Goal: Task Accomplishment & Management: Use online tool/utility

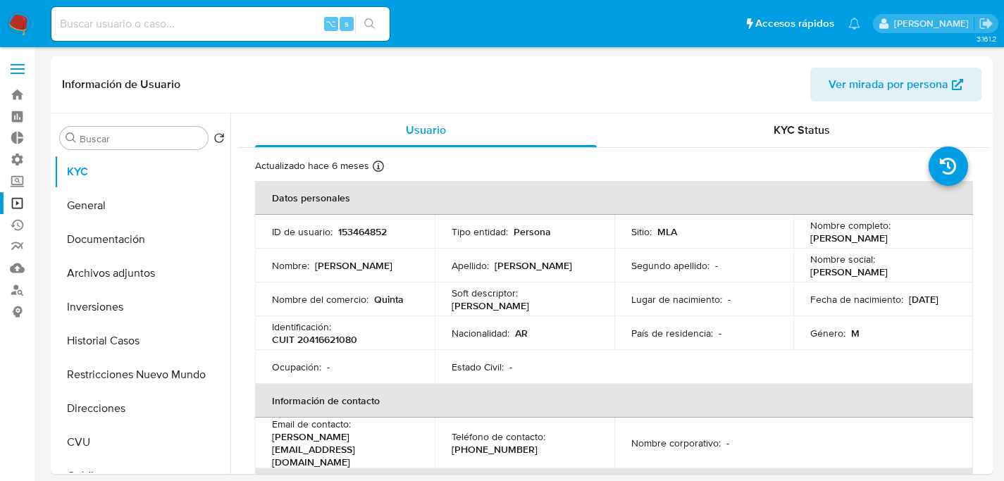
select select "10"
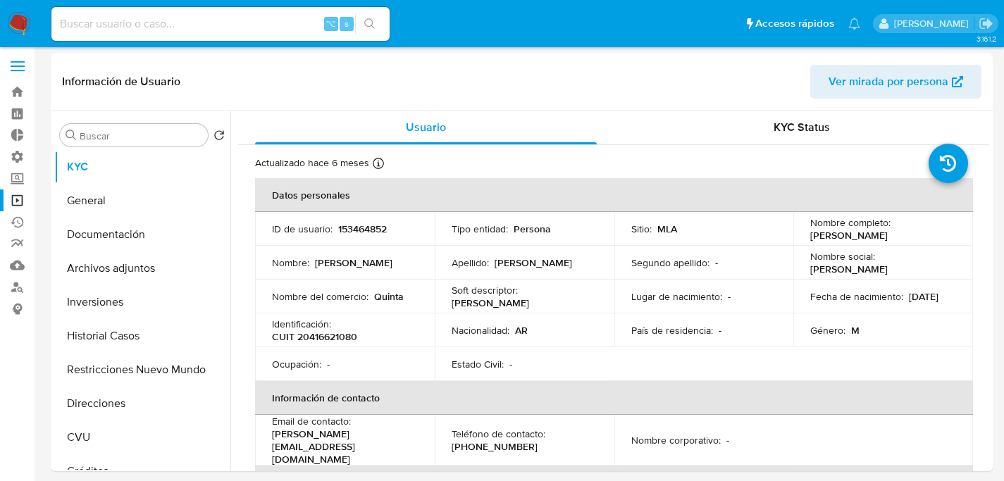
scroll to position [3, 0]
click at [23, 197] on link "Operaciones masivas" at bounding box center [84, 200] width 168 height 22
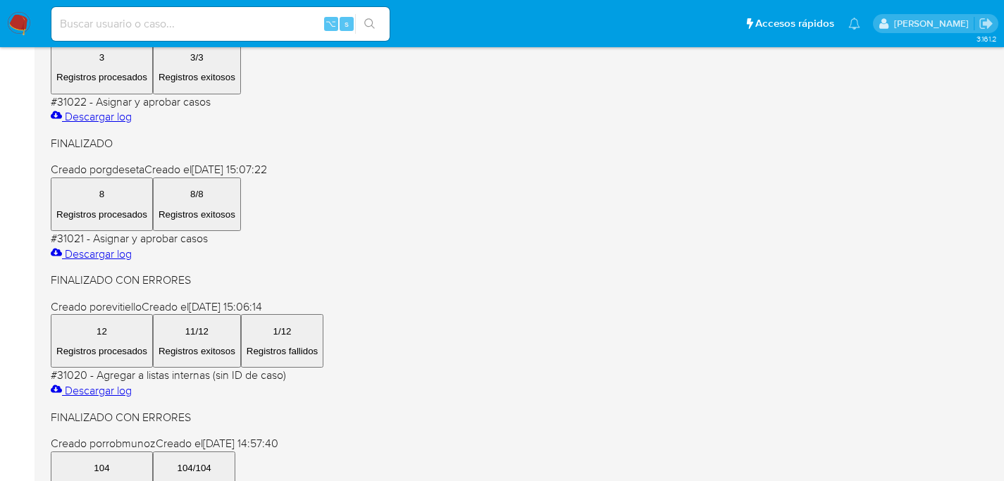
scroll to position [669, 0]
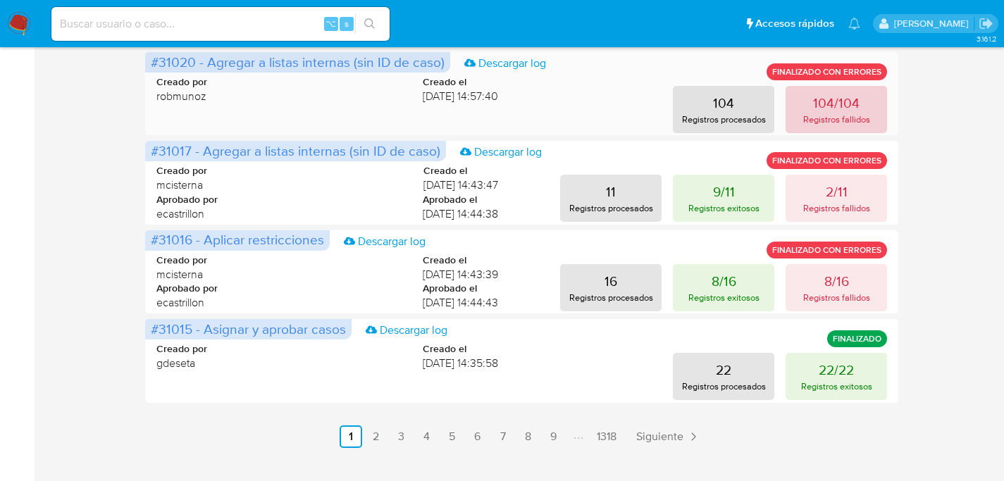
click at [820, 87] on button "104/104 Registros fallidos" at bounding box center [835, 109] width 101 height 47
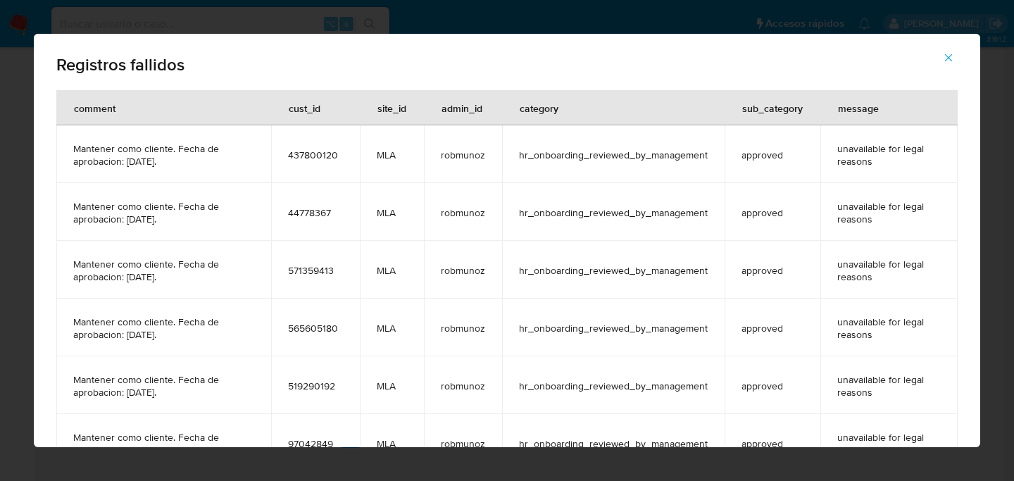
click at [945, 60] on icon "button" at bounding box center [949, 57] width 13 height 13
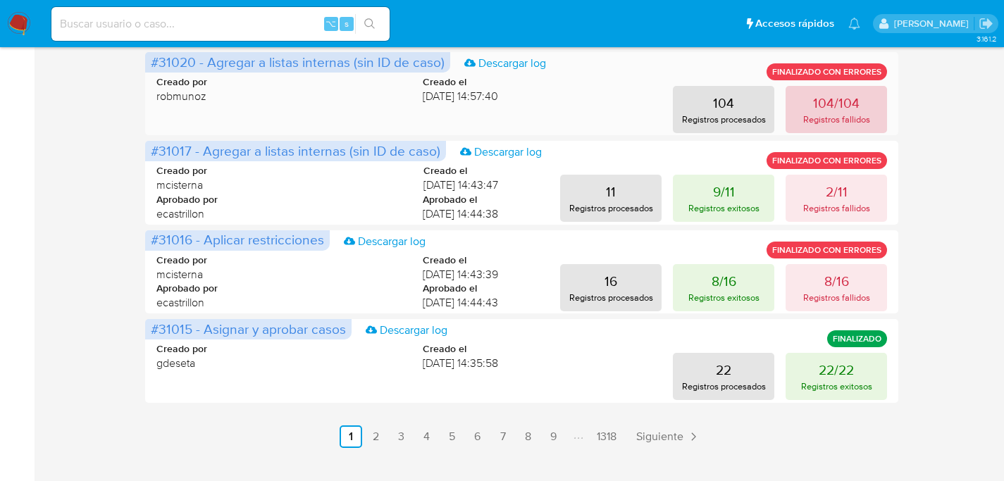
click at [842, 111] on p "104/104" at bounding box center [836, 103] width 46 height 20
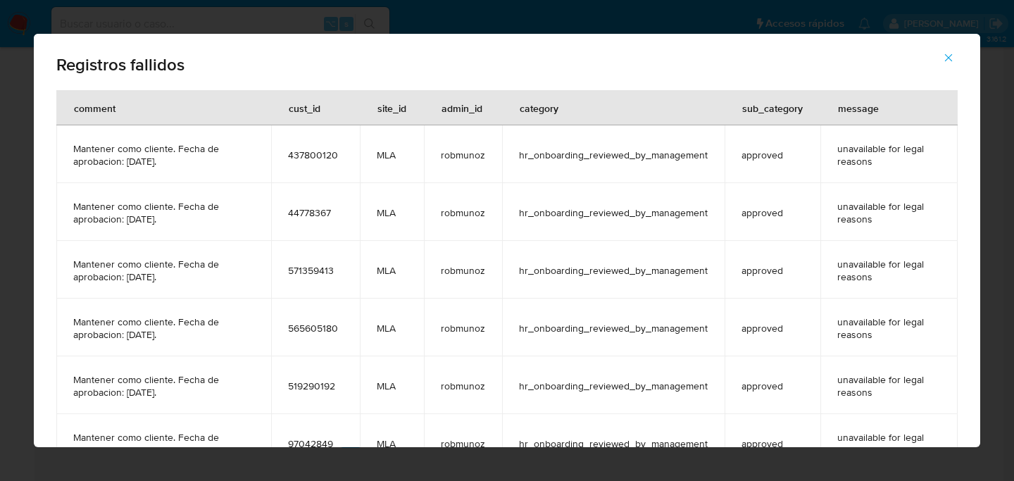
click at [949, 54] on icon "button" at bounding box center [949, 57] width 13 height 13
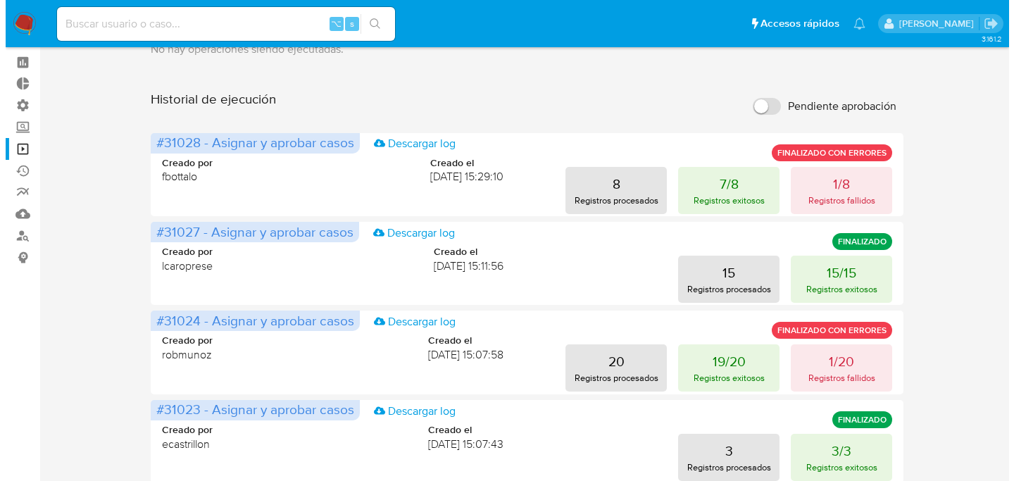
scroll to position [0, 0]
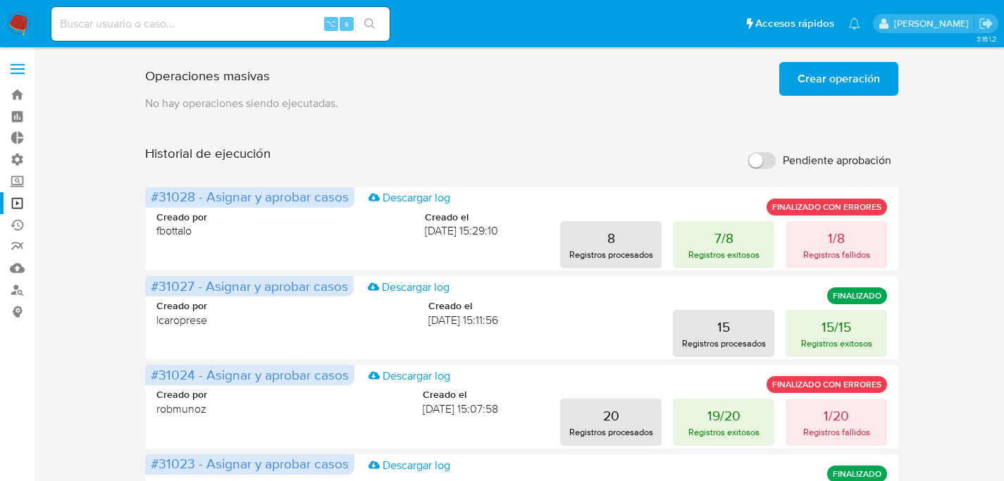
click at [863, 94] on span "Crear operación" at bounding box center [838, 78] width 82 height 31
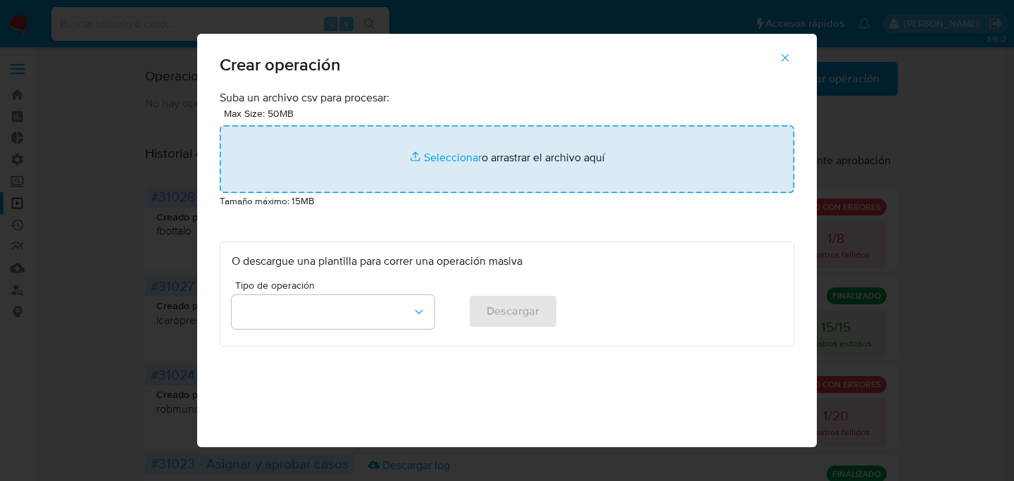
click at [476, 156] on input "file" at bounding box center [507, 159] width 575 height 68
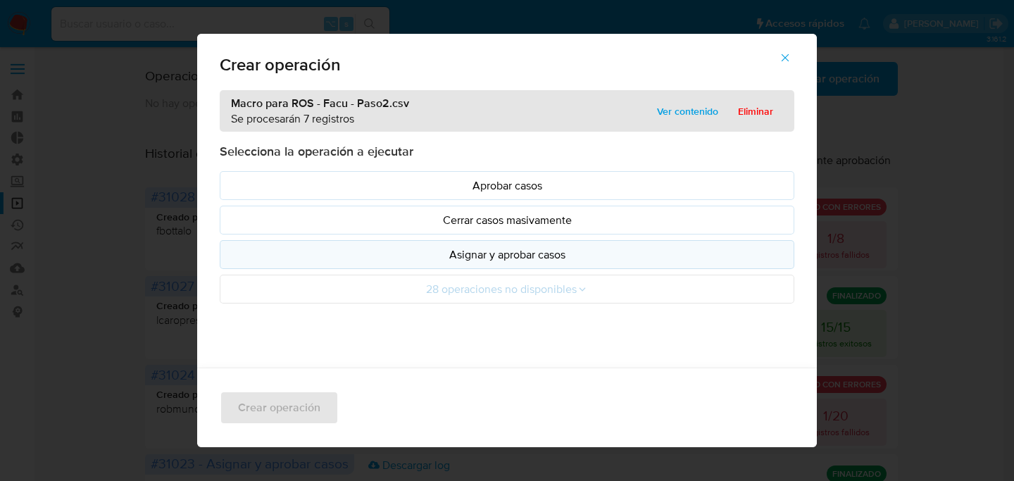
click at [504, 256] on p "Asignar y aprobar casos" at bounding box center [507, 255] width 551 height 16
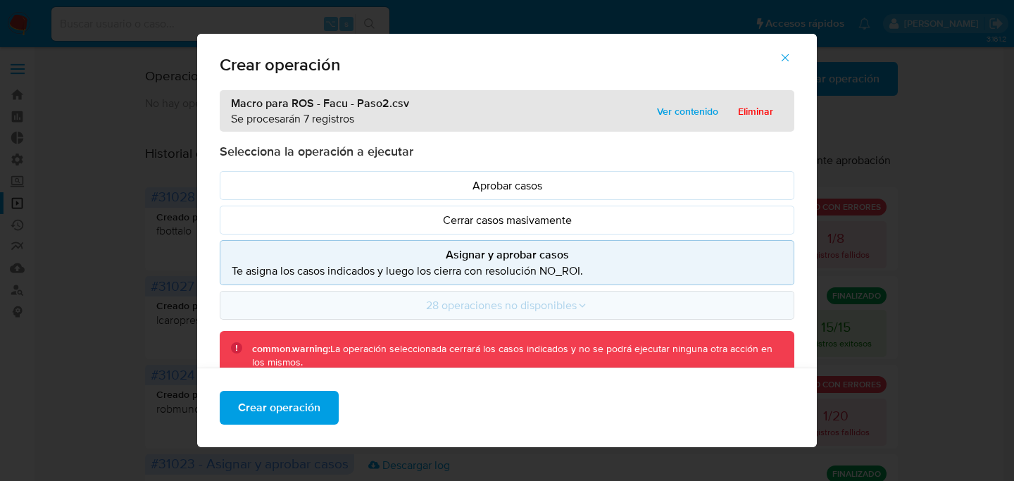
scroll to position [128, 0]
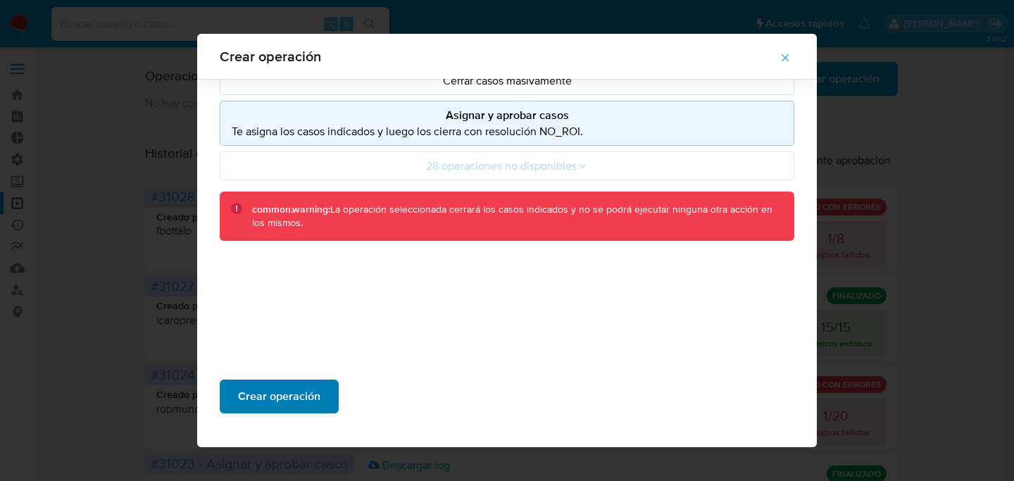
click at [278, 404] on span "Crear operación" at bounding box center [279, 396] width 82 height 31
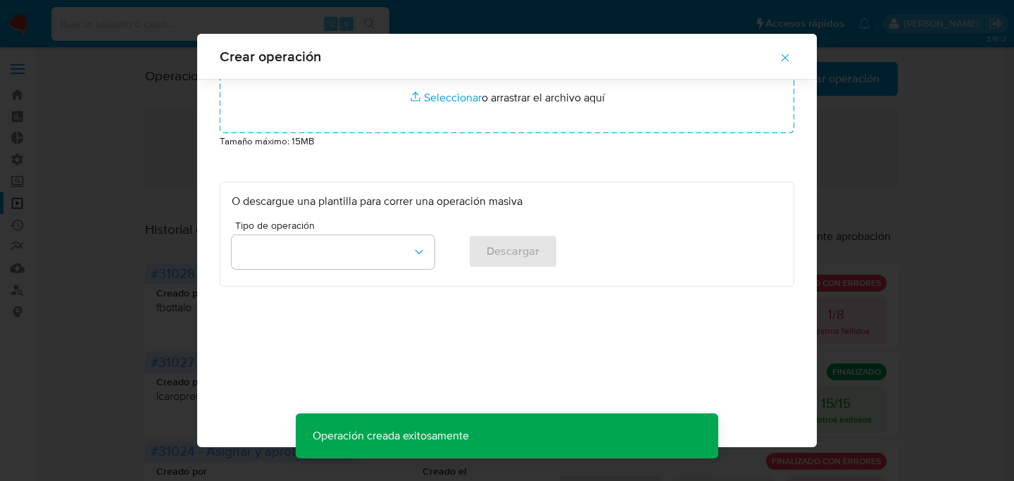
scroll to position [49, 0]
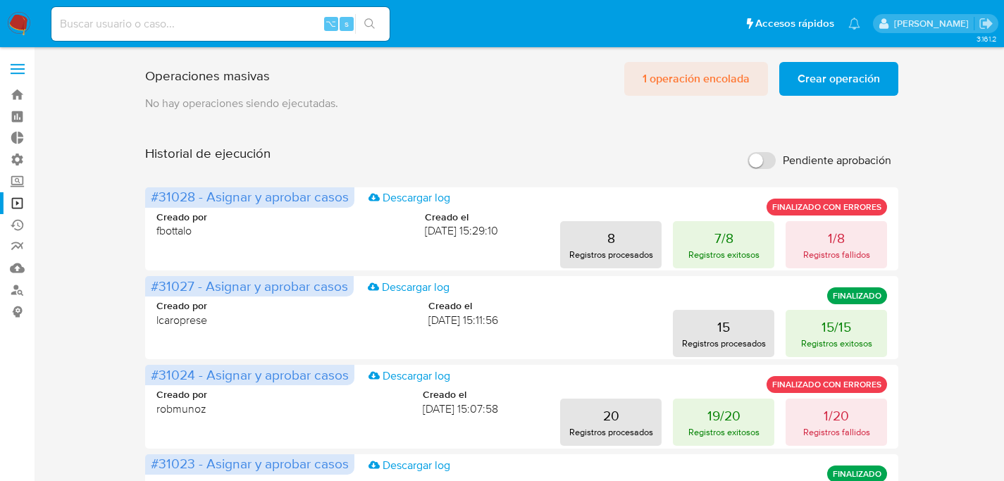
click at [675, 88] on span "1 operación encolada" at bounding box center [695, 78] width 107 height 31
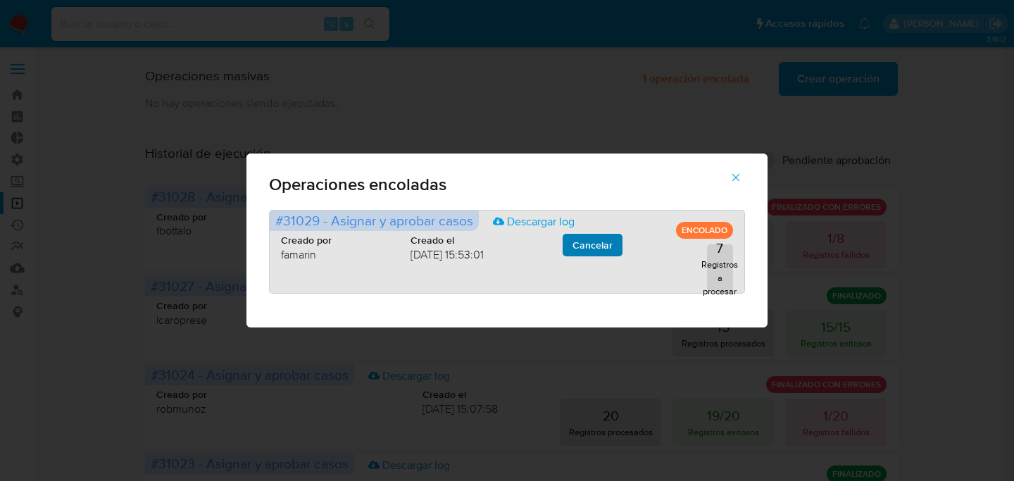
click at [604, 242] on span "Cancelar" at bounding box center [593, 245] width 40 height 20
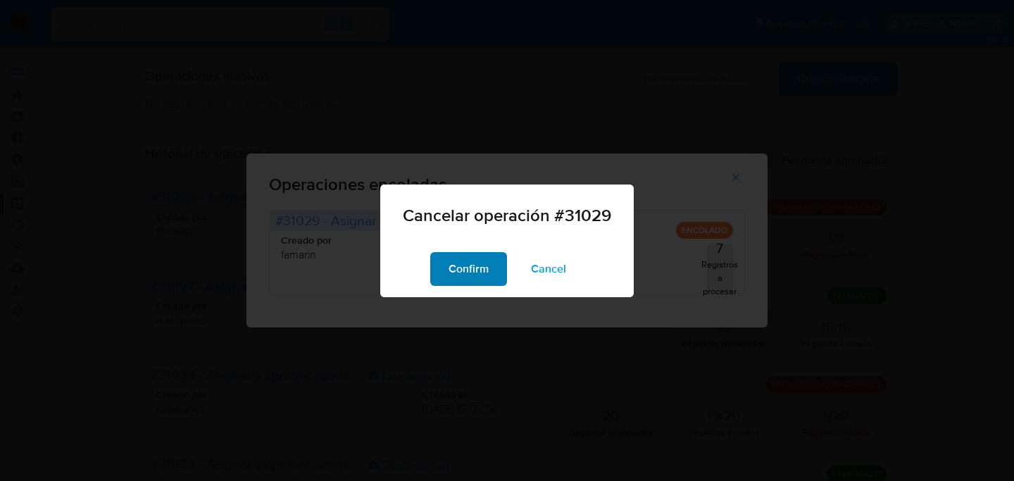
click at [494, 266] on button "Confirm" at bounding box center [468, 269] width 77 height 34
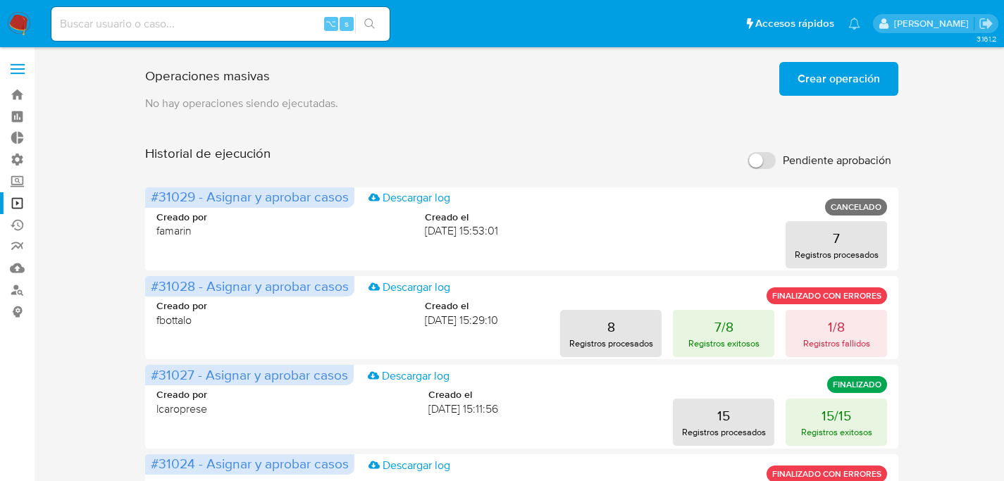
click at [803, 93] on span "Crear operación" at bounding box center [838, 78] width 82 height 31
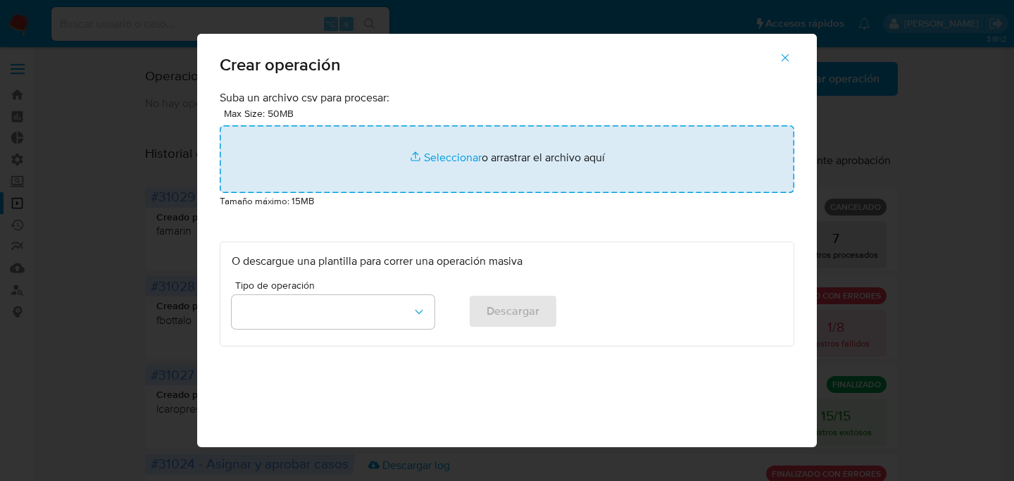
click at [454, 164] on input "file" at bounding box center [507, 159] width 575 height 68
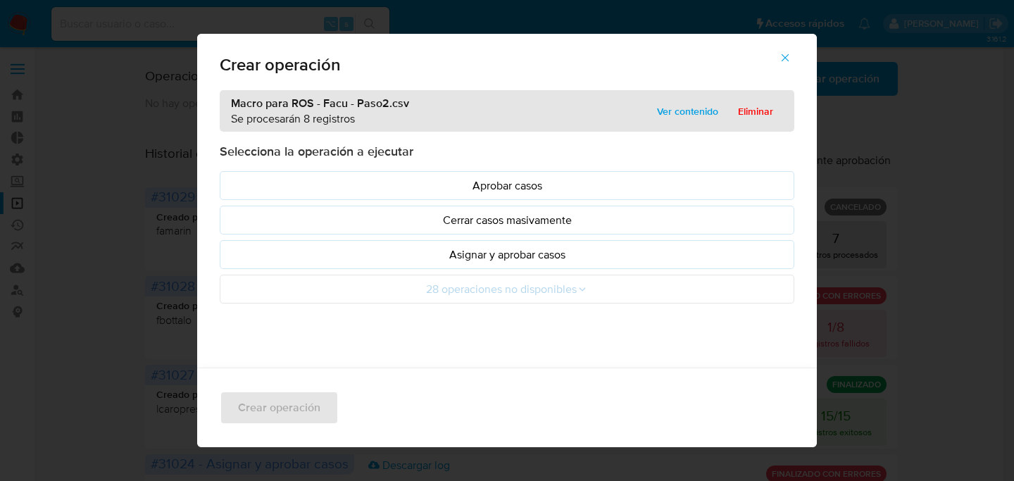
click at [473, 265] on button "Asignar y aprobar casos" at bounding box center [507, 254] width 575 height 29
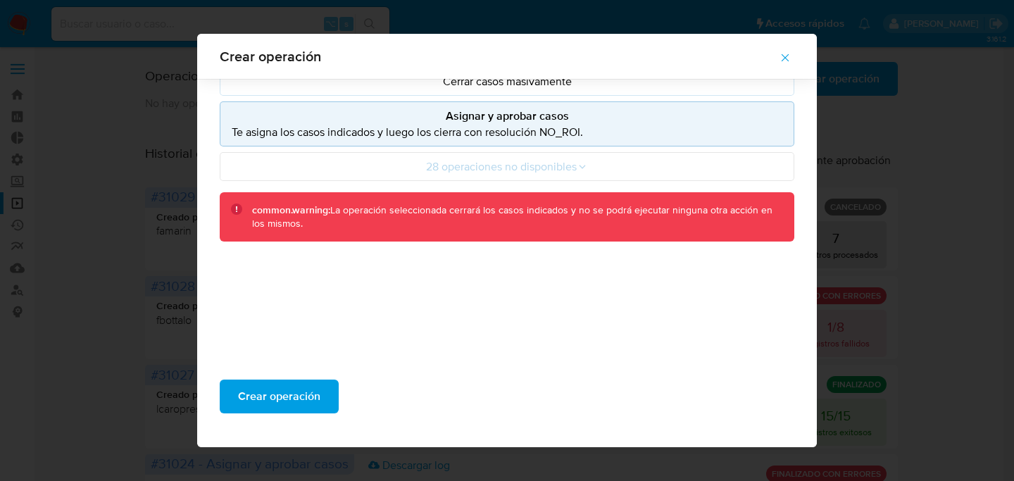
scroll to position [128, 0]
click at [266, 392] on span "Crear operación" at bounding box center [279, 396] width 82 height 31
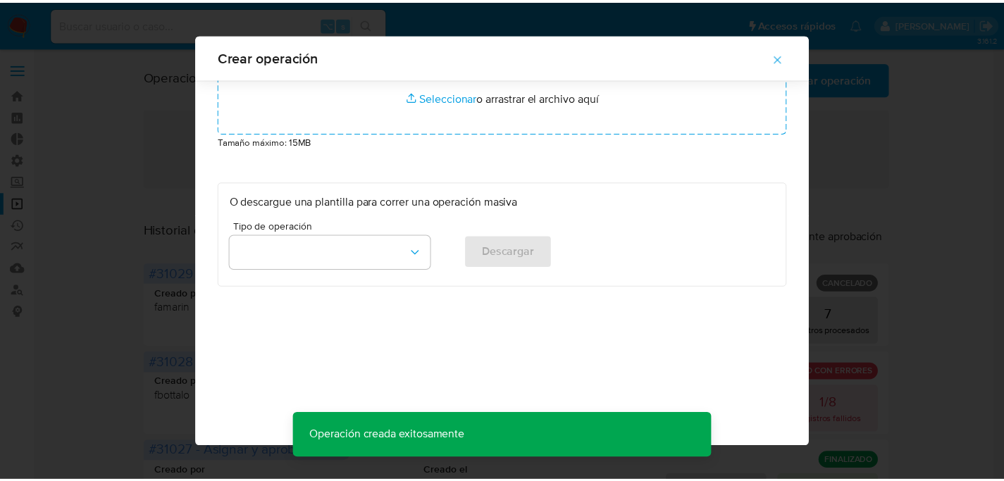
scroll to position [49, 0]
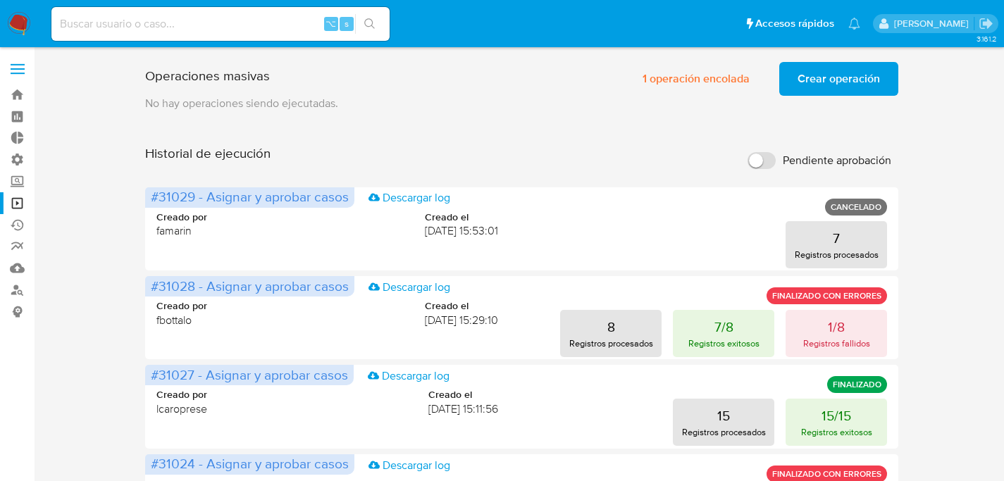
click at [642, 106] on p "No hay operaciones siendo ejecutadas." at bounding box center [522, 103] width 754 height 15
click at [487, 151] on div "Historial de ejecución Pendiente aprobación" at bounding box center [522, 160] width 754 height 31
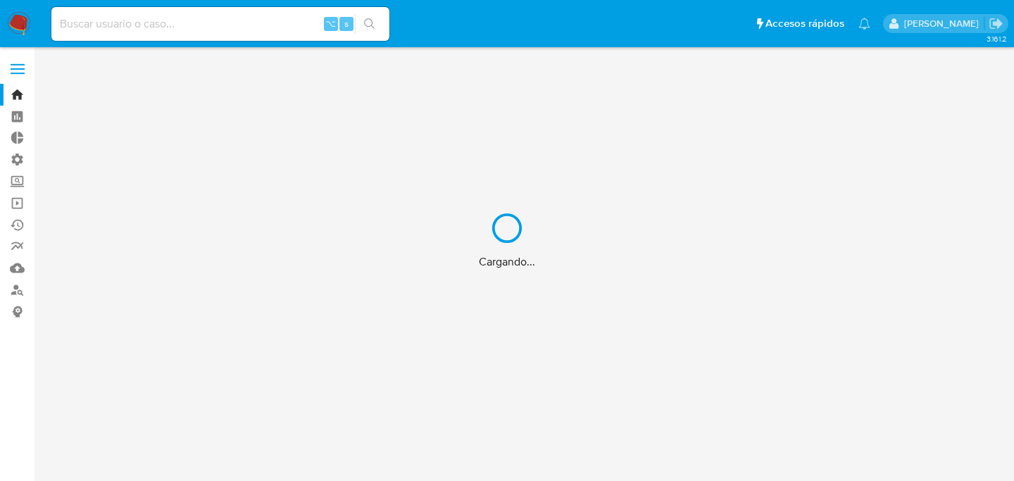
click at [194, 27] on div "Cargando..." at bounding box center [507, 240] width 1014 height 481
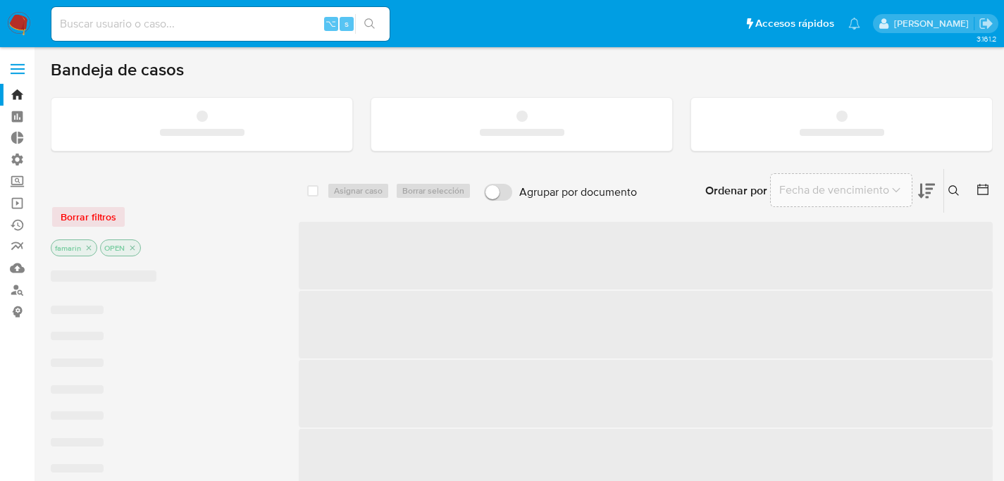
click at [159, 25] on input at bounding box center [220, 24] width 338 height 18
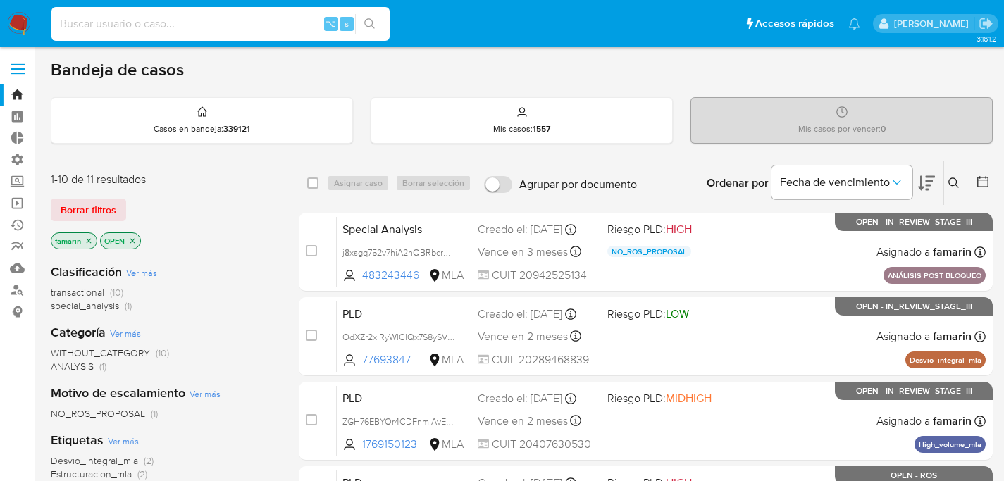
paste input "LyGWCOY6SKf2p3Xv5b9oEXa5"
type input "LyGWCOY6SKf2p3Xv5b9oEXa5"
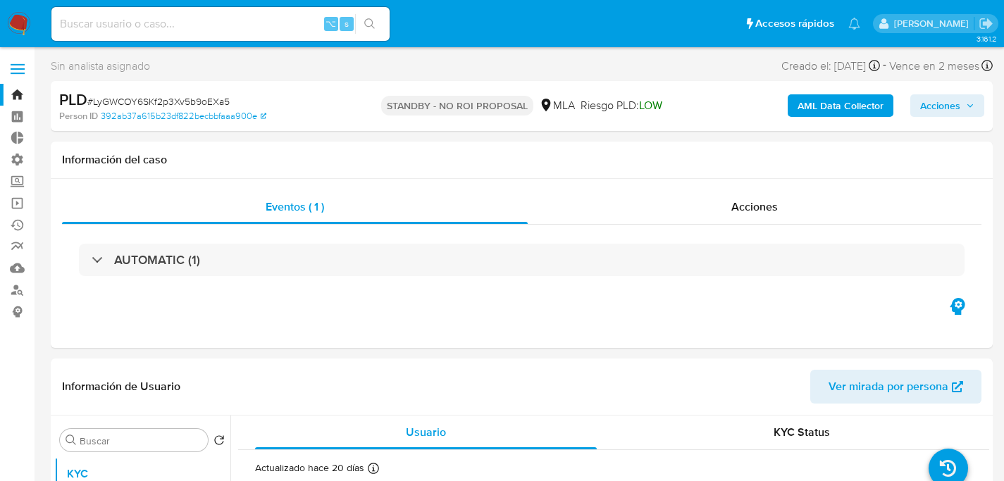
select select "10"
click at [257, 41] on div "⌥ s" at bounding box center [220, 23] width 338 height 39
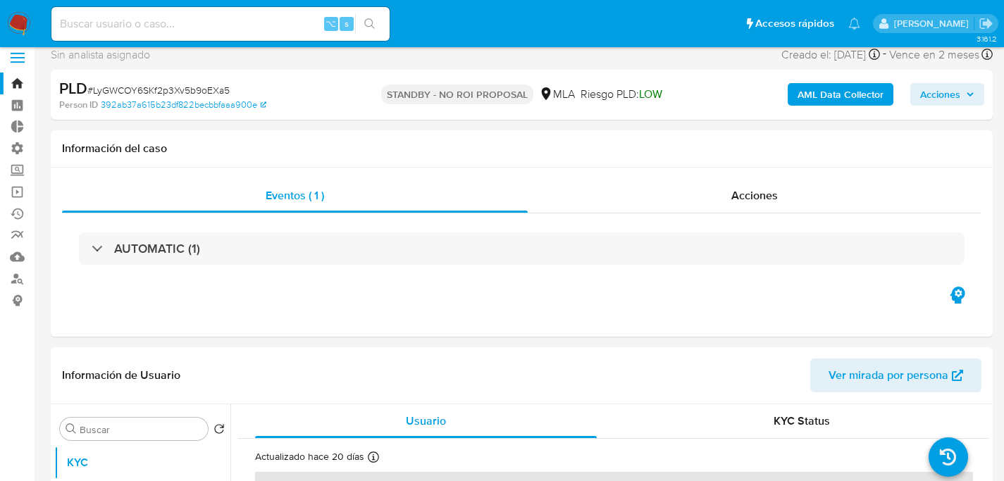
scroll to position [24, 0]
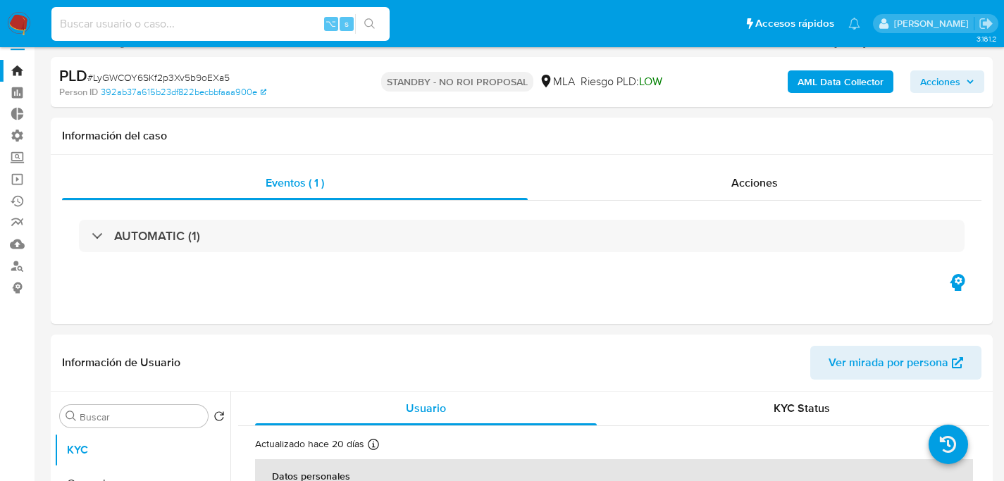
click at [104, 32] on input at bounding box center [220, 24] width 338 height 18
paste input "dmd1srmjOfrZv3ovSDAikxHK"
type input "dmd1srmjOfrZv3ovSDAikxHK"
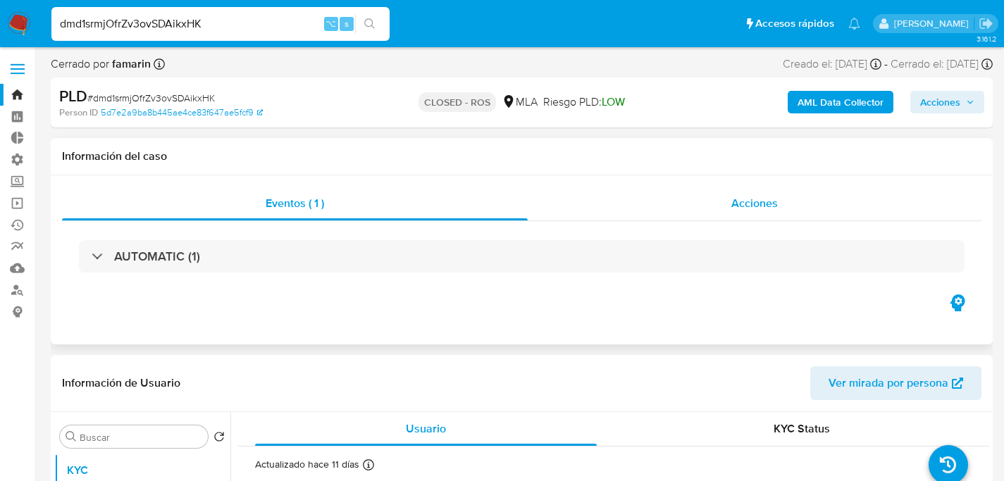
click at [702, 220] on div "Acciones" at bounding box center [755, 204] width 454 height 34
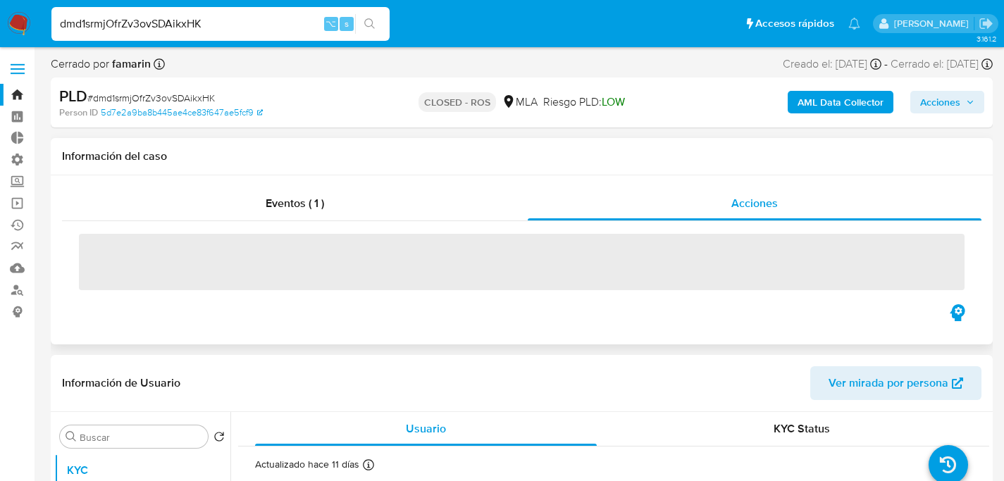
select select "10"
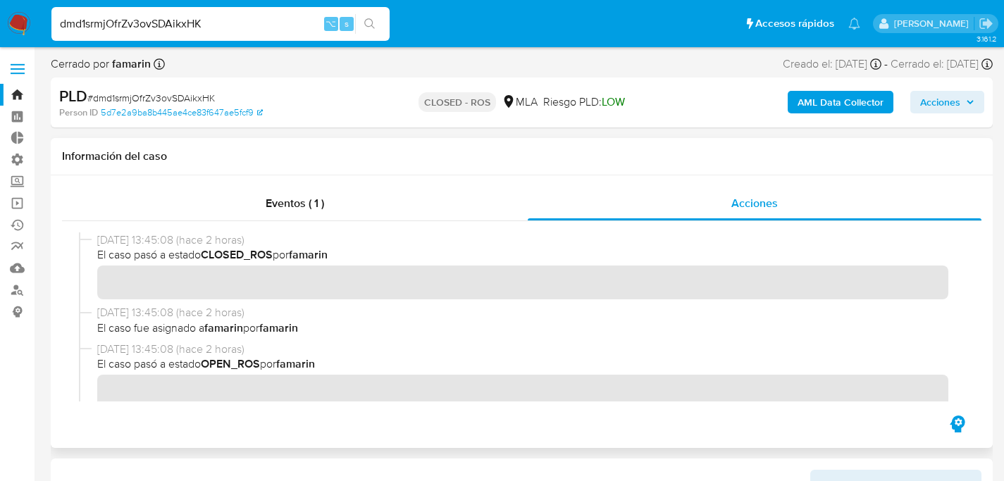
scroll to position [113, 0]
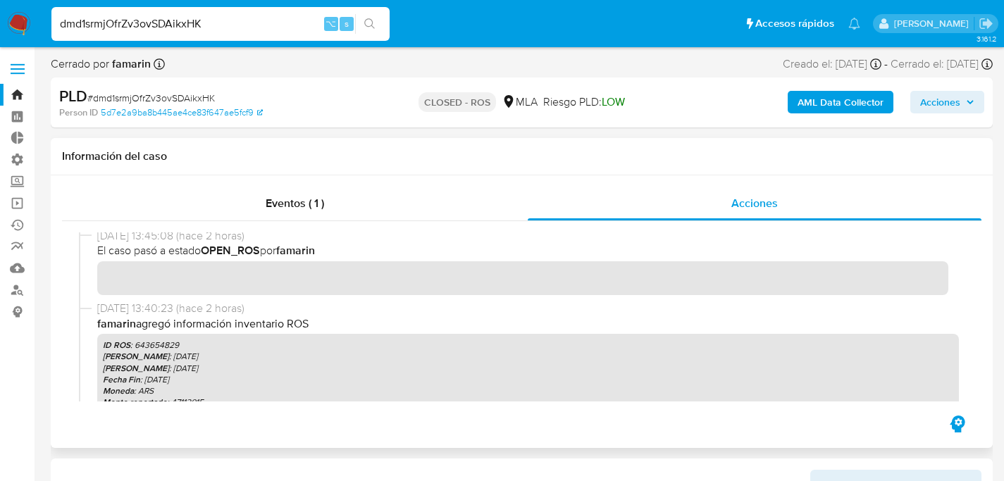
click at [173, 349] on p "ID ROS : 643654829" at bounding box center [528, 345] width 850 height 11
click at [175, 347] on p "ID ROS : 643654829" at bounding box center [528, 345] width 850 height 11
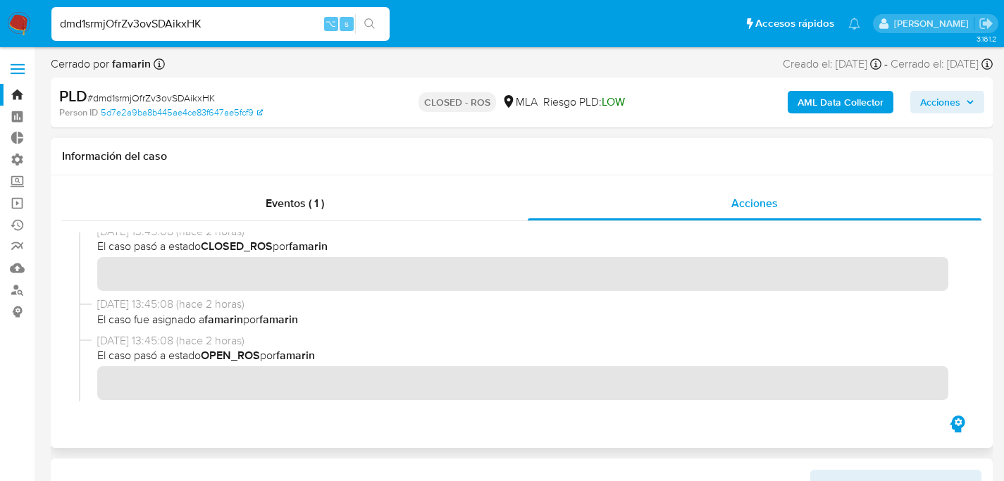
scroll to position [0, 0]
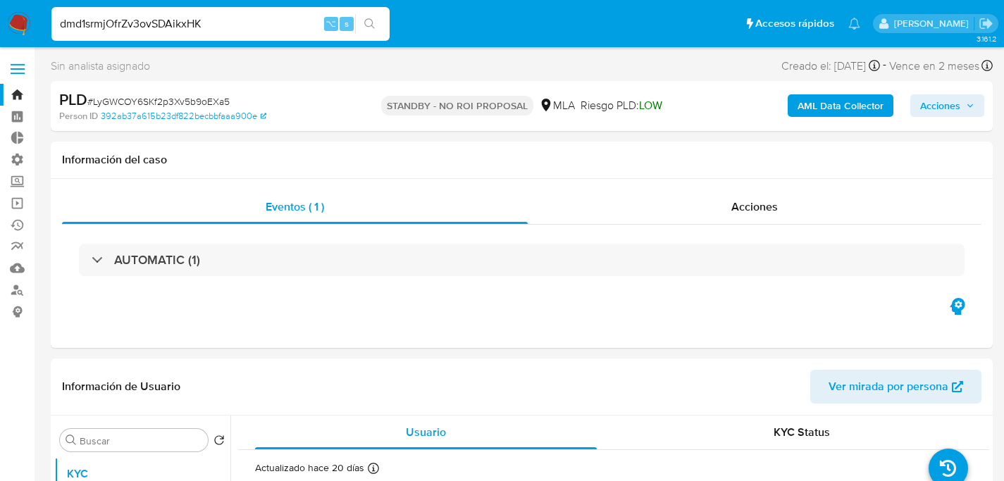
select select "10"
click at [254, 19] on input "dmd1srmjOfrZv3ovSDAikxHK" at bounding box center [220, 24] width 338 height 18
paste input "cikGD9nqMxmyjYdIPJDPMhP1"
type input "cikGD9nqMxmyjYdIPJDPMhP1"
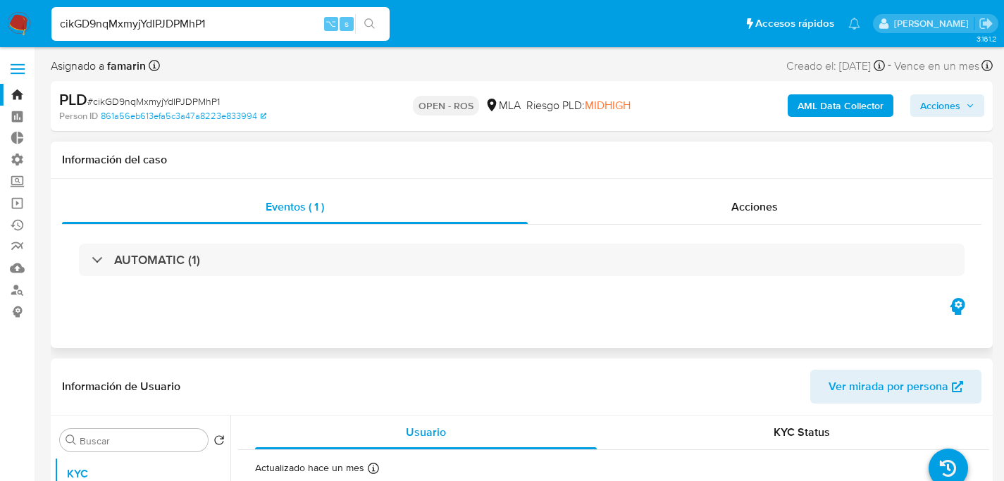
select select "10"
click at [647, 210] on div "Acciones" at bounding box center [755, 207] width 454 height 34
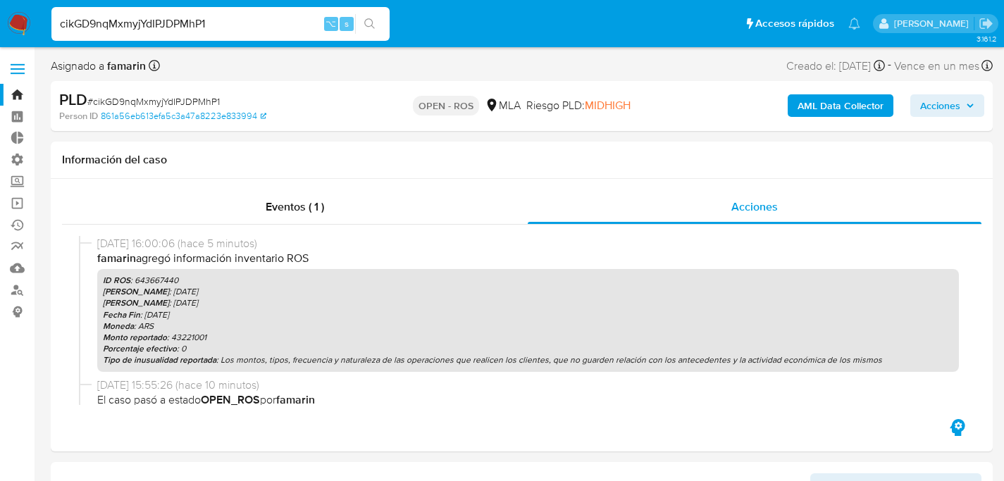
click at [280, 17] on input "cikGD9nqMxmyjYdIPJDPMhP1" at bounding box center [220, 24] width 338 height 18
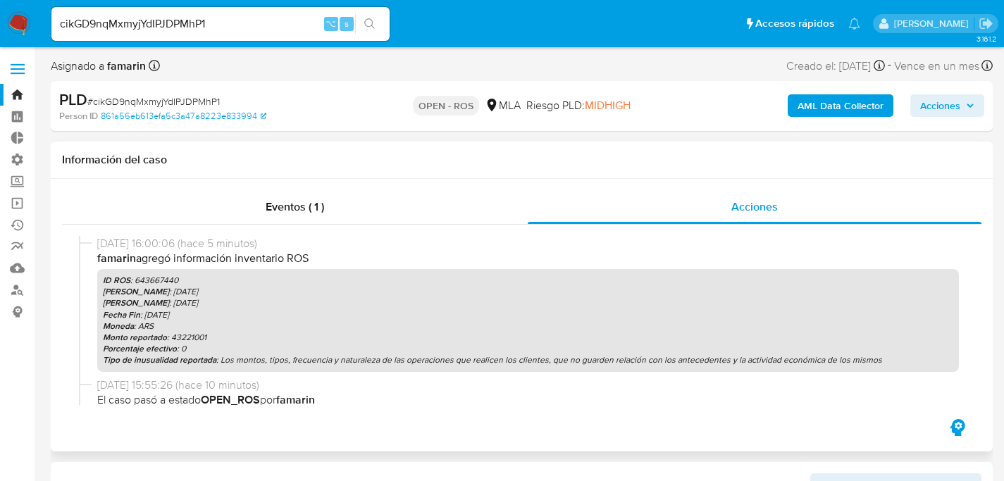
click at [357, 148] on div "Información del caso" at bounding box center [522, 160] width 942 height 37
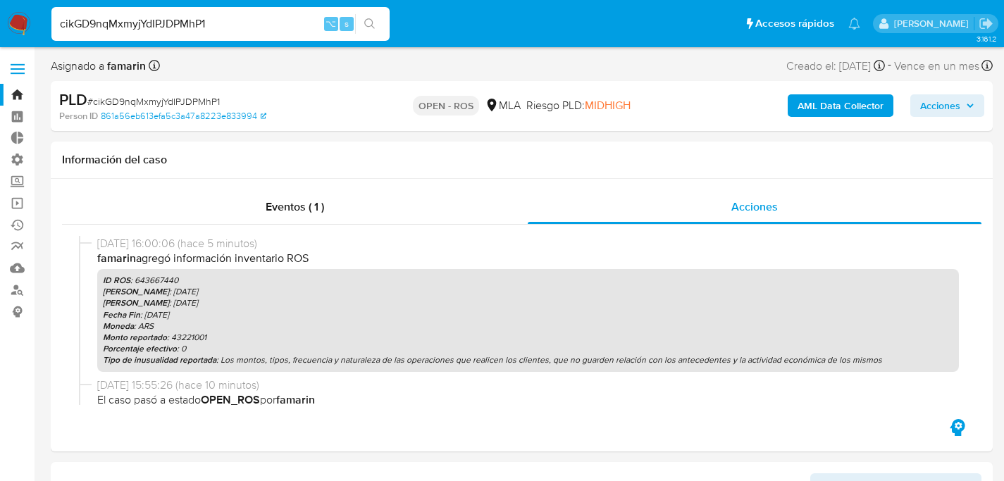
click at [218, 20] on input "cikGD9nqMxmyjYdIPJDPMhP1" at bounding box center [220, 24] width 338 height 18
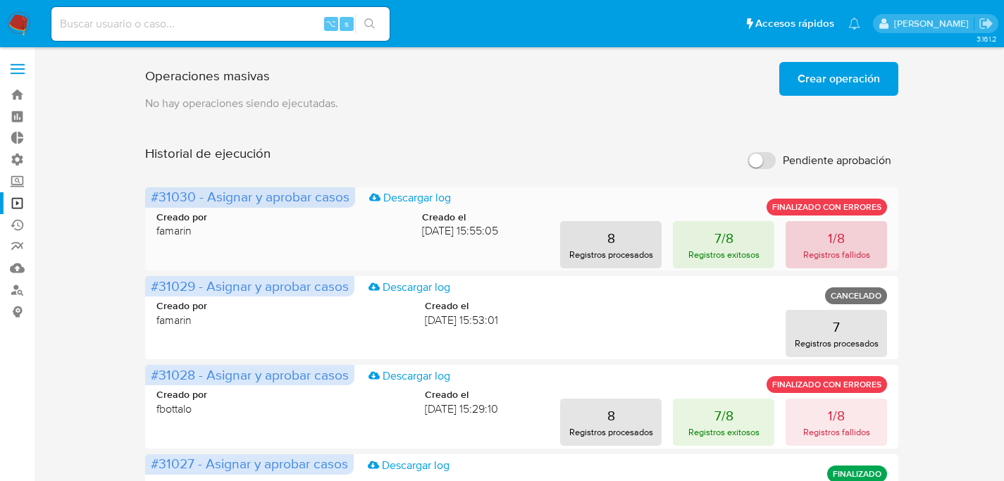
click at [833, 268] on button "1/8 Registros fallidos" at bounding box center [835, 244] width 101 height 47
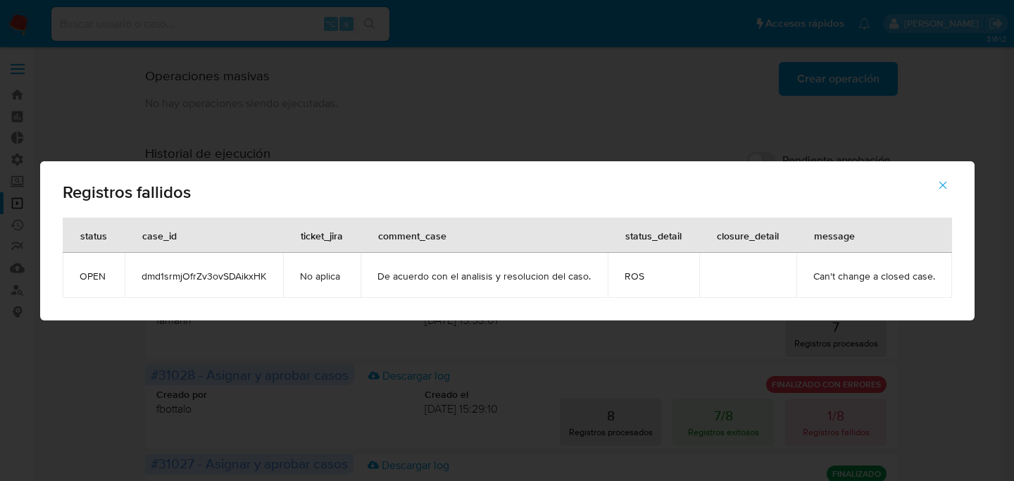
click at [221, 276] on span "dmd1srmjOfrZv3ovSDAikxHK" at bounding box center [204, 276] width 125 height 13
drag, startPoint x: 946, startPoint y: 185, endPoint x: 534, endPoint y: 23, distance: 442.8
click at [946, 185] on icon "button" at bounding box center [943, 185] width 13 height 13
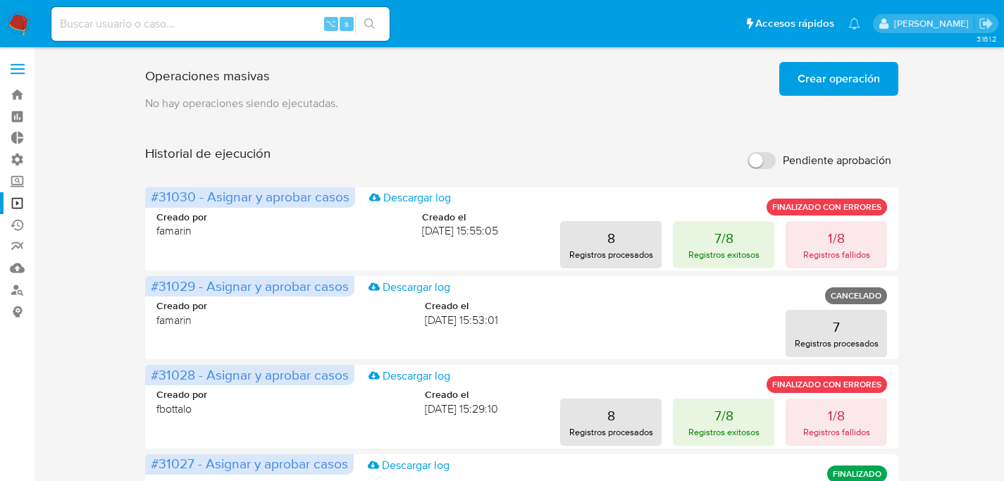
click at [816, 89] on span "Crear operación" at bounding box center [838, 78] width 82 height 31
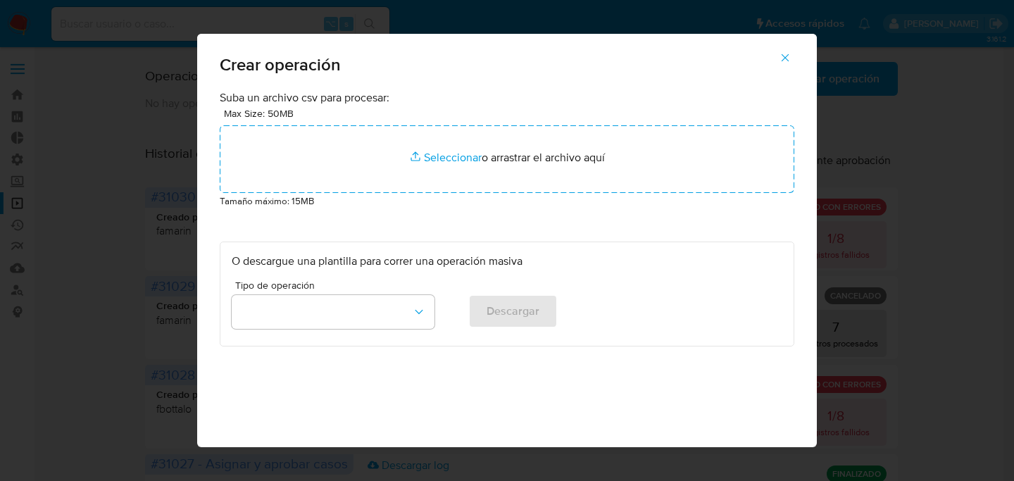
click at [398, 207] on p "Tamaño máximo: 15MB" at bounding box center [507, 200] width 575 height 15
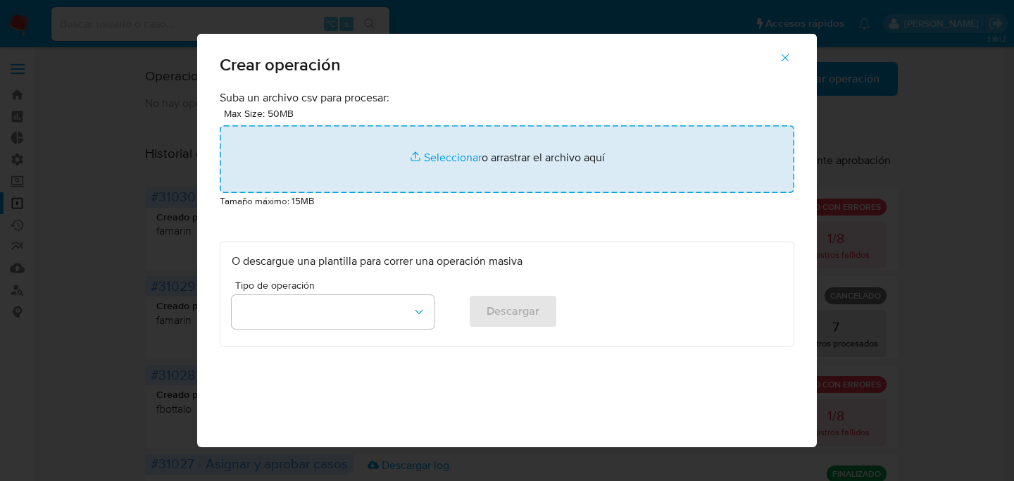
click at [406, 182] on input "file" at bounding box center [507, 159] width 575 height 68
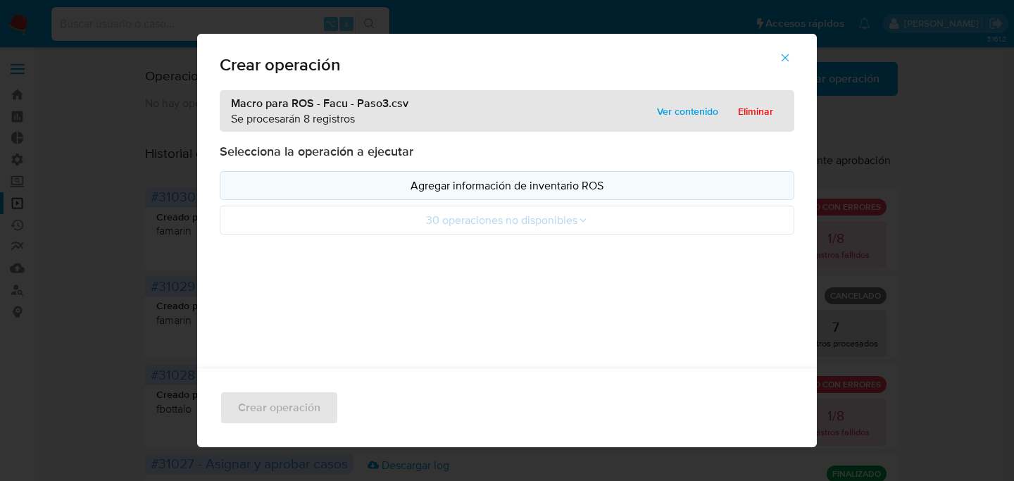
click at [435, 194] on button "Agregar información de inventario ROS" at bounding box center [507, 185] width 575 height 29
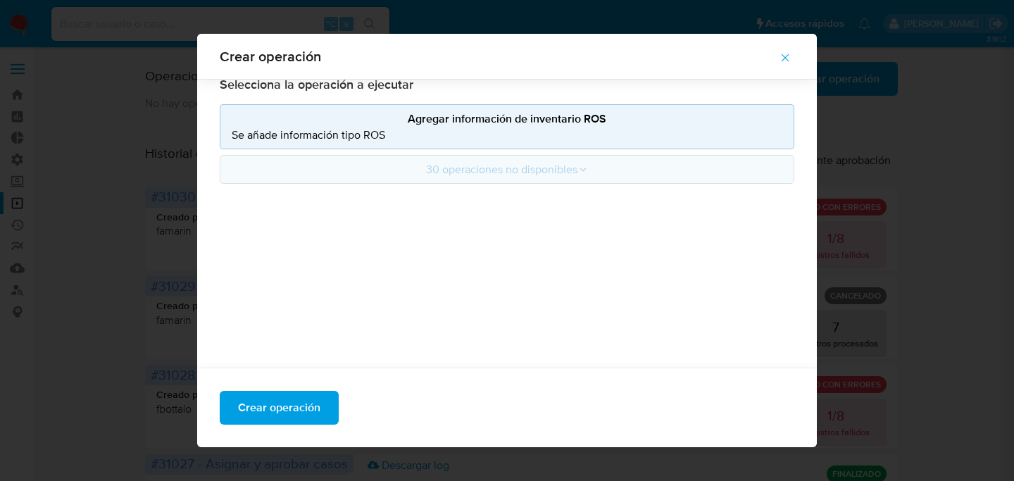
scroll to position [128, 0]
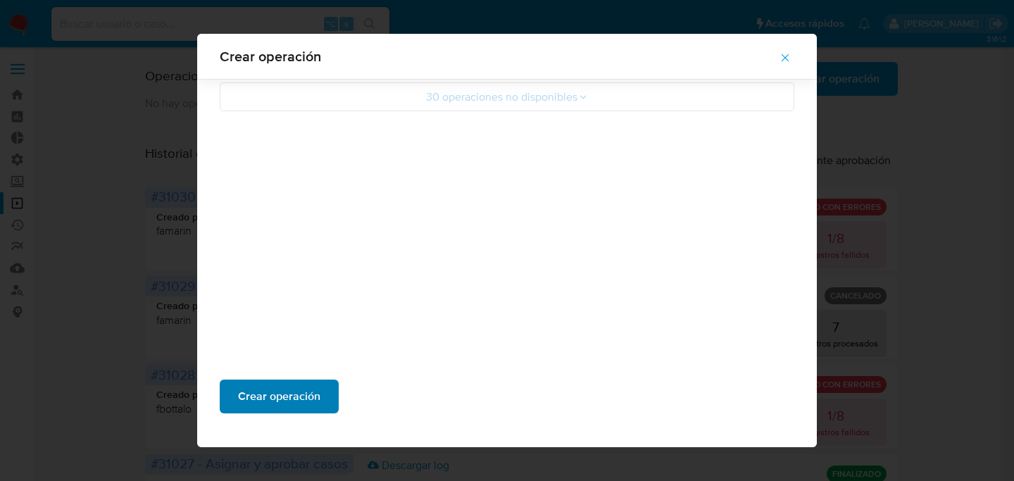
click at [304, 406] on span "Crear operación" at bounding box center [279, 396] width 82 height 31
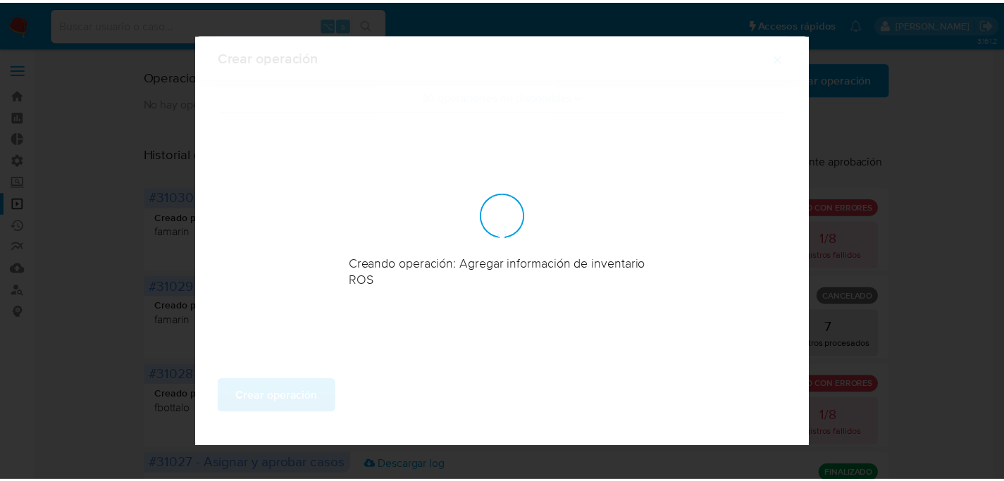
scroll to position [49, 0]
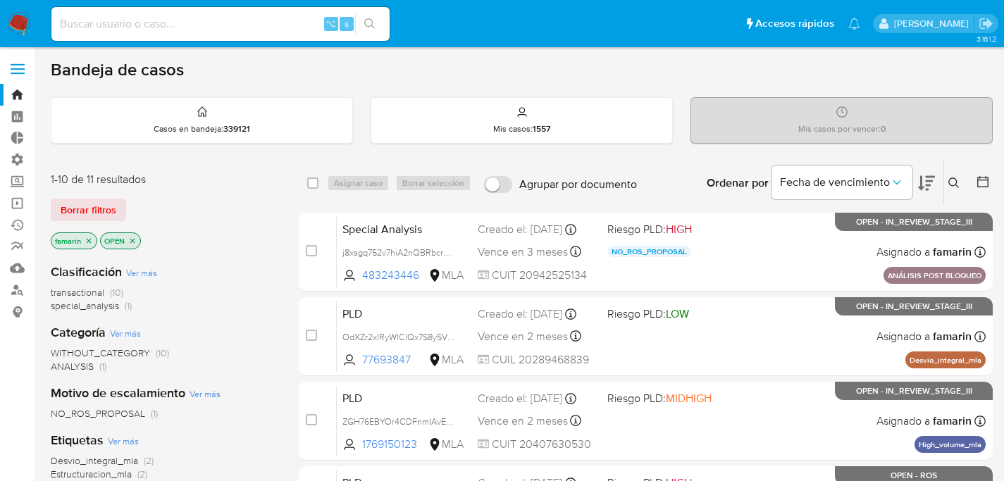
click at [208, 25] on input at bounding box center [220, 24] width 338 height 18
paste input "dmd1srmjOfrZv3ovSDAikxHK"
type input "dmd1srmjOfrZv3ovSDAikxHK"
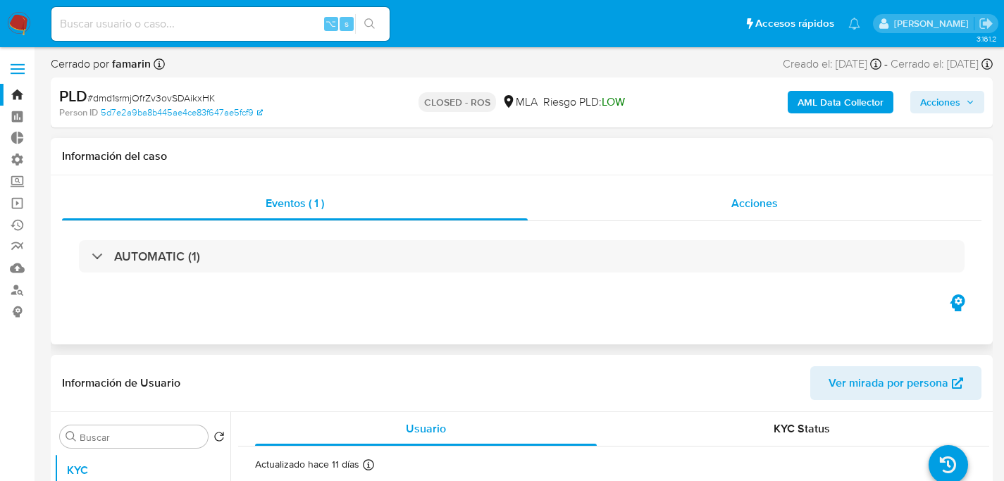
click at [745, 211] on span "Acciones" at bounding box center [754, 203] width 46 height 16
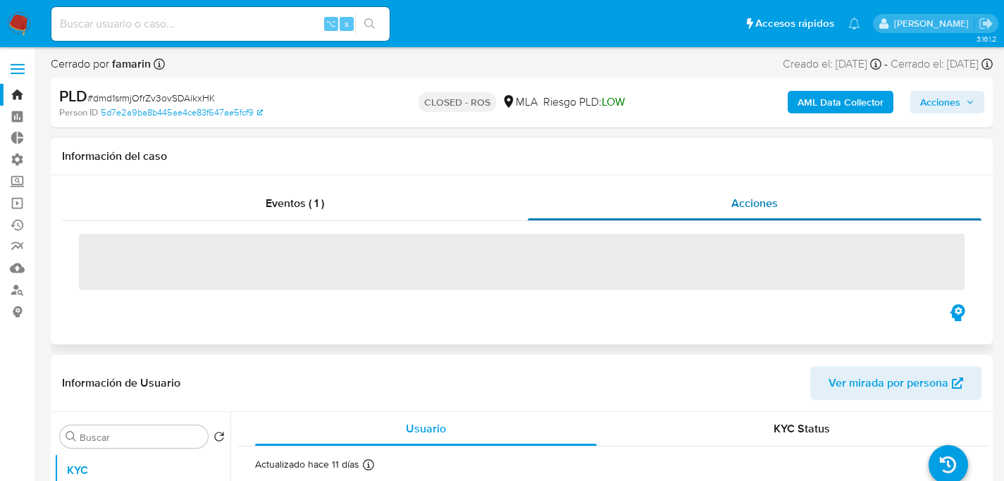
select select "10"
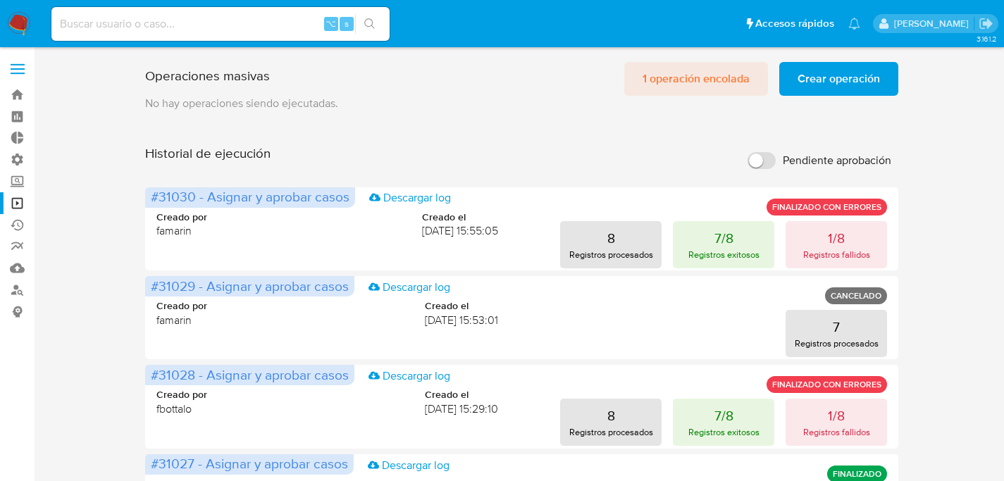
click at [665, 85] on span "1 operación encolada" at bounding box center [695, 78] width 107 height 31
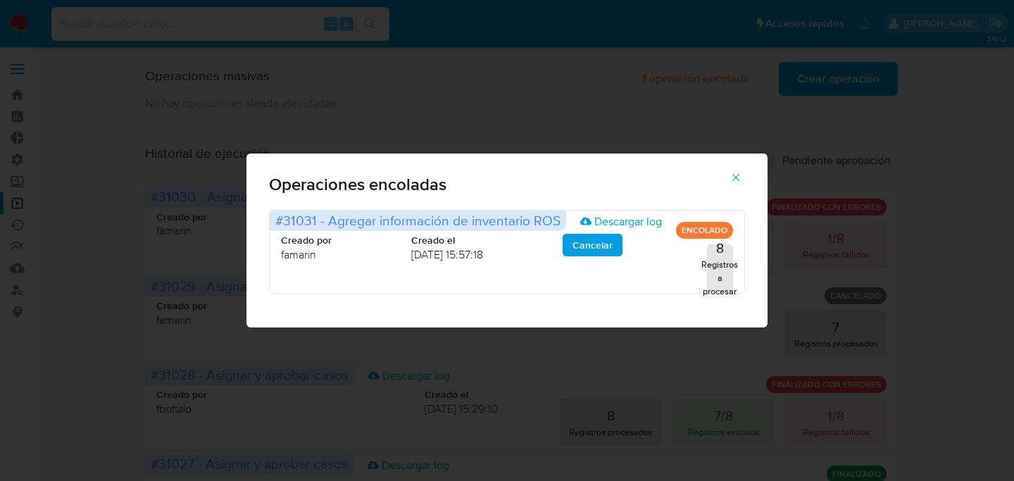
click at [739, 180] on icon "button" at bounding box center [736, 177] width 13 height 13
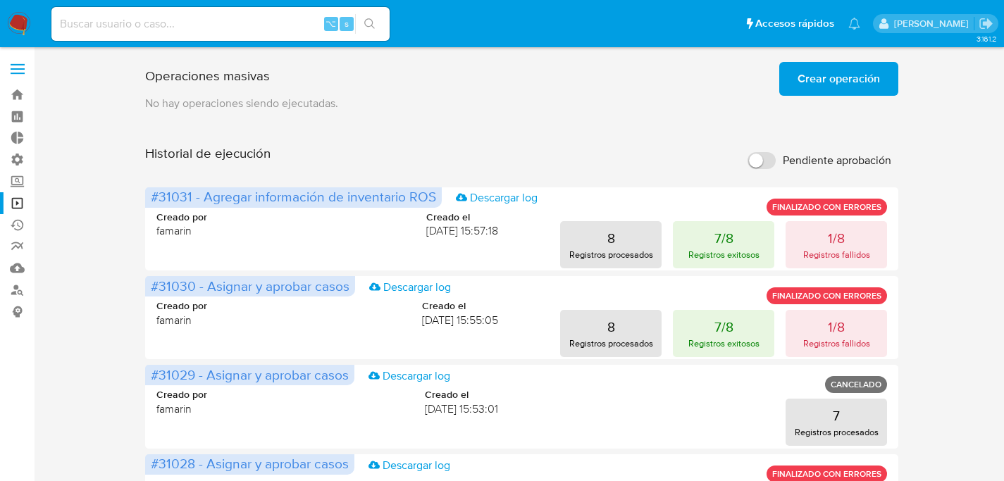
click at [838, 77] on span "Crear operación" at bounding box center [838, 78] width 82 height 31
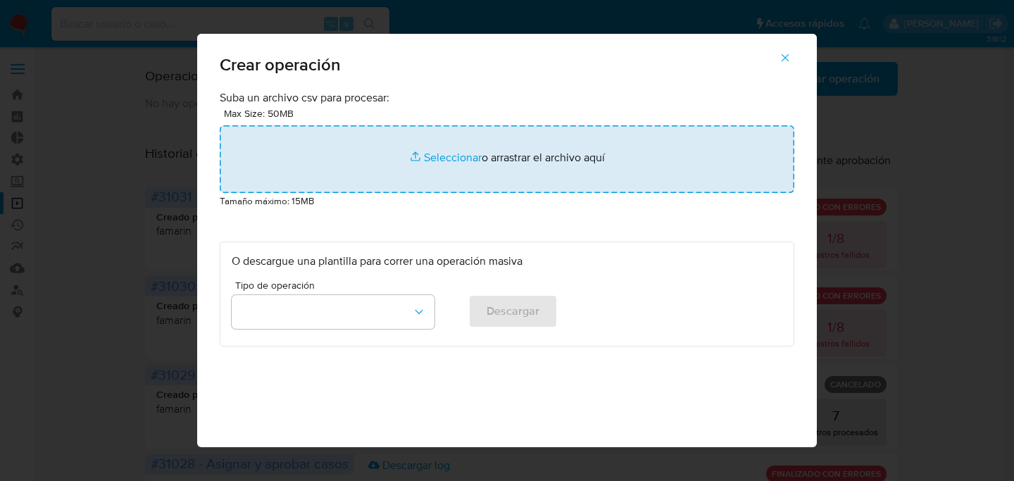
click at [399, 151] on input "file" at bounding box center [507, 159] width 575 height 68
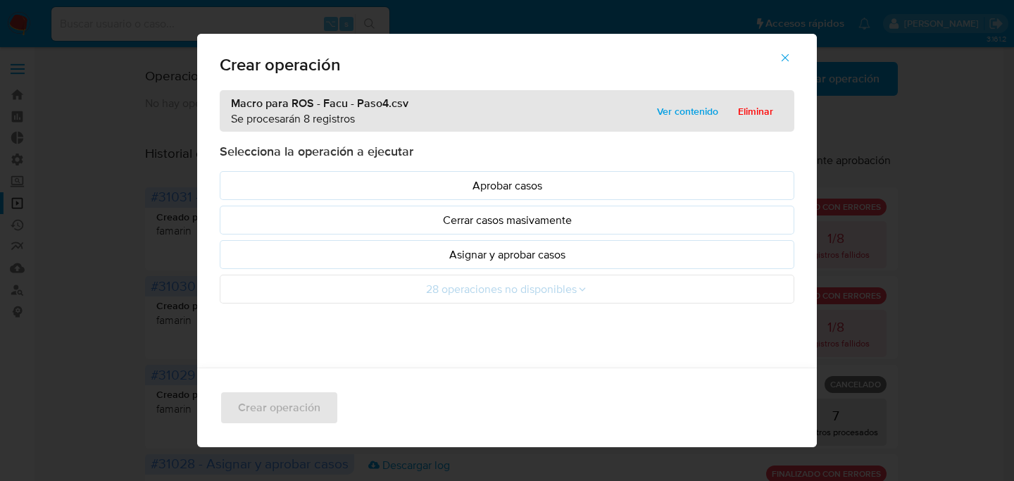
click at [379, 259] on p "Asignar y aprobar casos" at bounding box center [507, 255] width 551 height 16
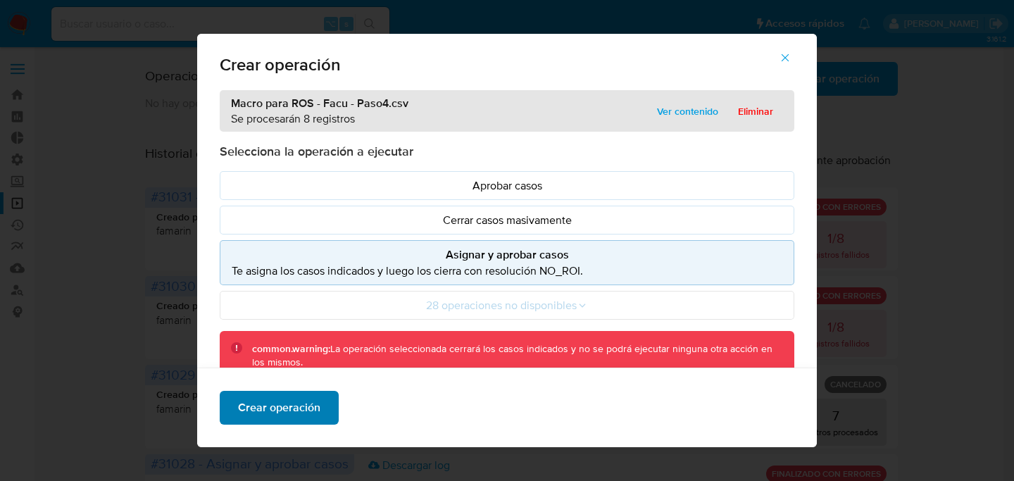
click at [301, 421] on span "Crear operación" at bounding box center [279, 407] width 82 height 31
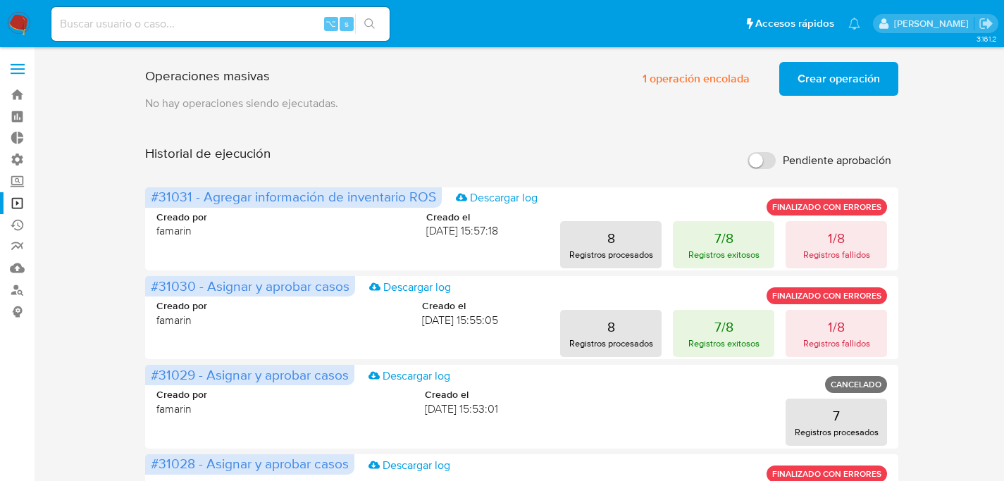
click at [849, 94] on span "Crear operación" at bounding box center [838, 78] width 82 height 31
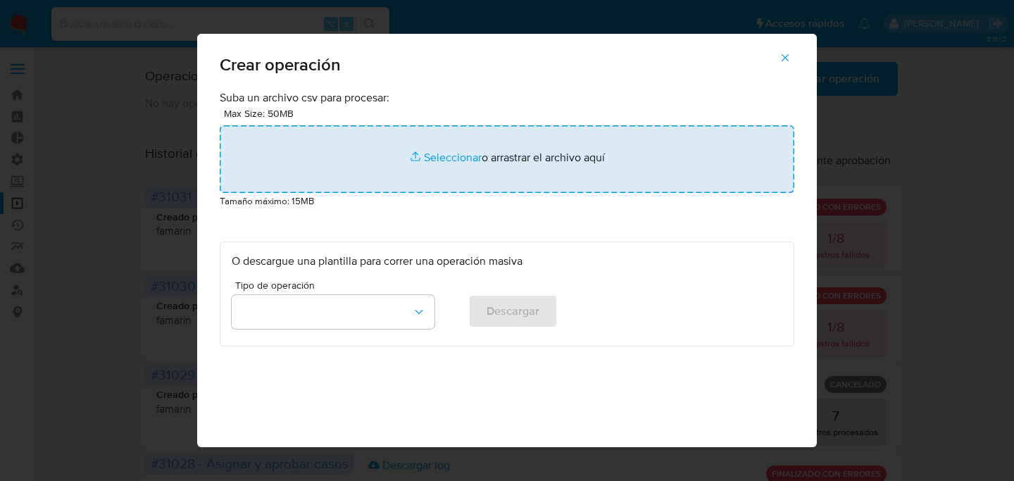
click at [380, 173] on input "file" at bounding box center [507, 159] width 575 height 68
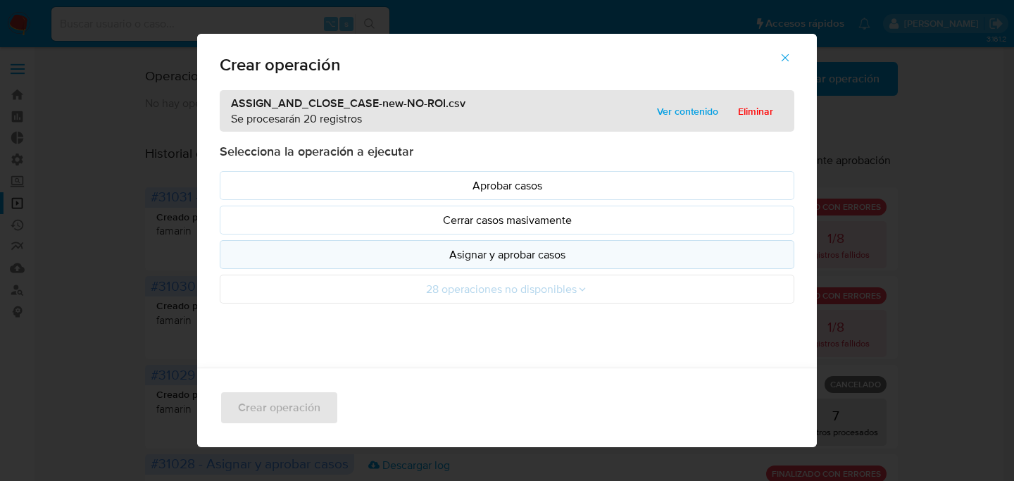
click at [487, 256] on p "Asignar y aprobar casos" at bounding box center [507, 255] width 551 height 16
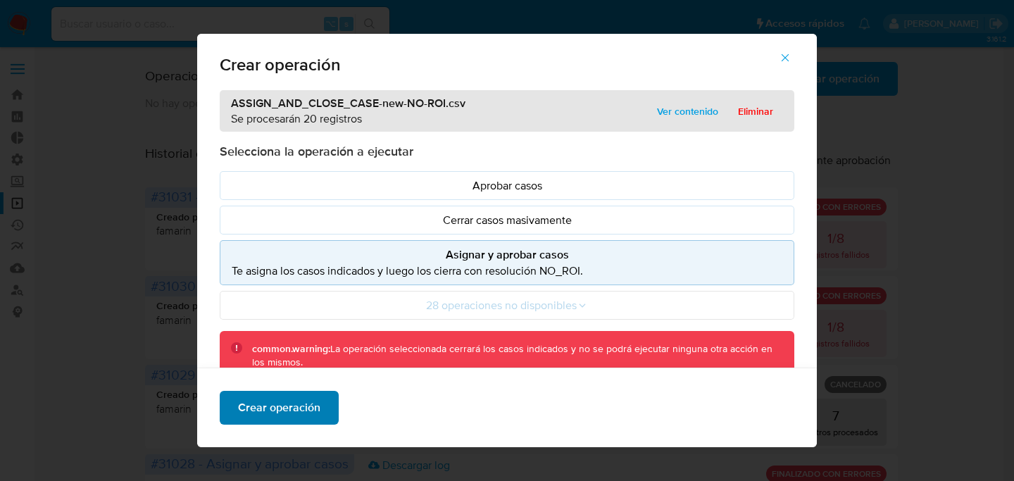
click at [293, 416] on span "Crear operación" at bounding box center [279, 407] width 82 height 31
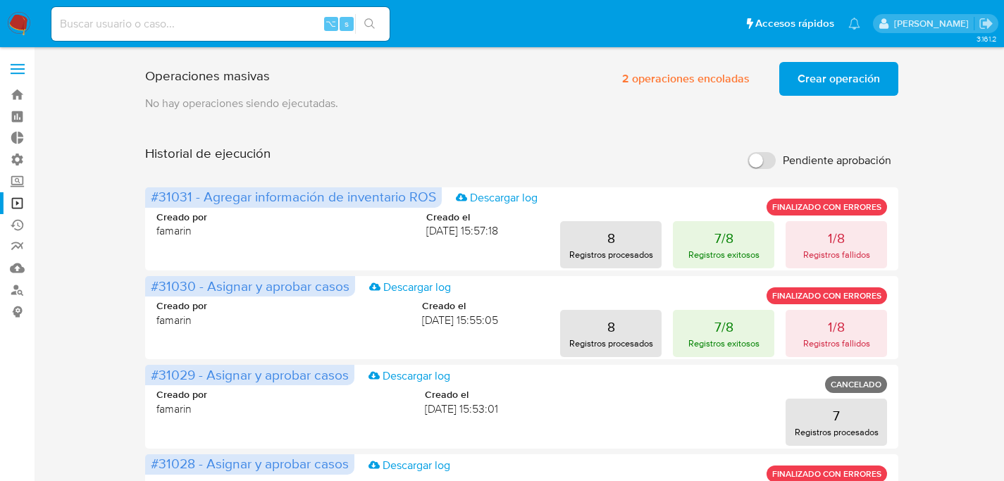
click at [674, 68] on span "2 operaciones encoladas" at bounding box center [686, 78] width 128 height 31
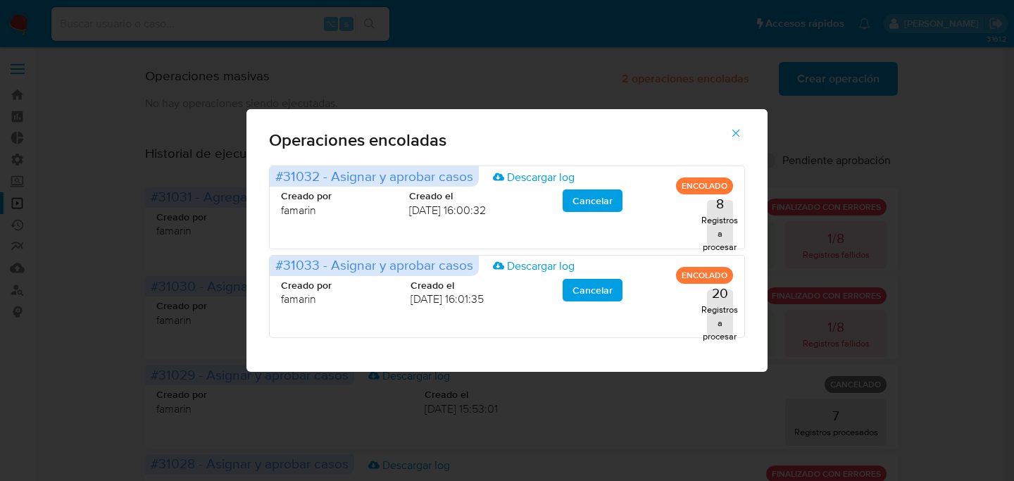
click at [744, 148] on button "button" at bounding box center [735, 133] width 49 height 34
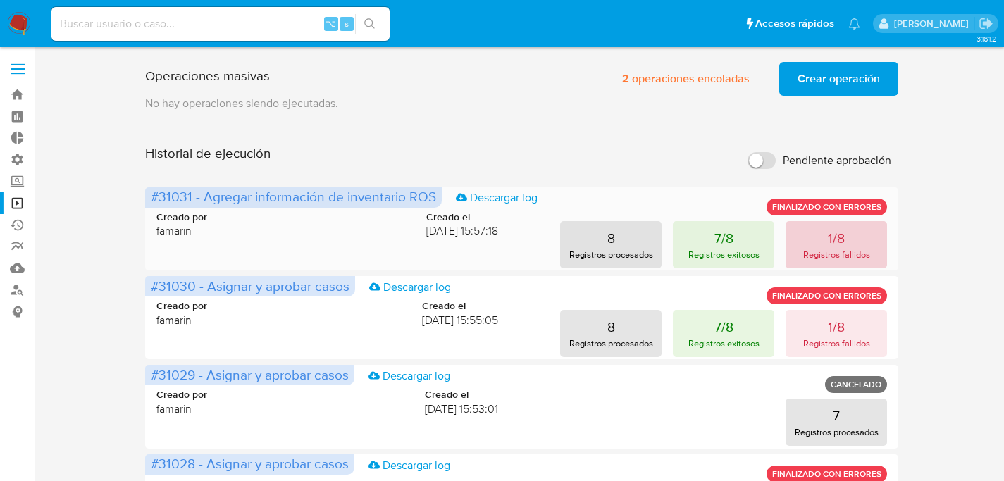
click at [832, 256] on p "Registros fallidos" at bounding box center [836, 254] width 67 height 13
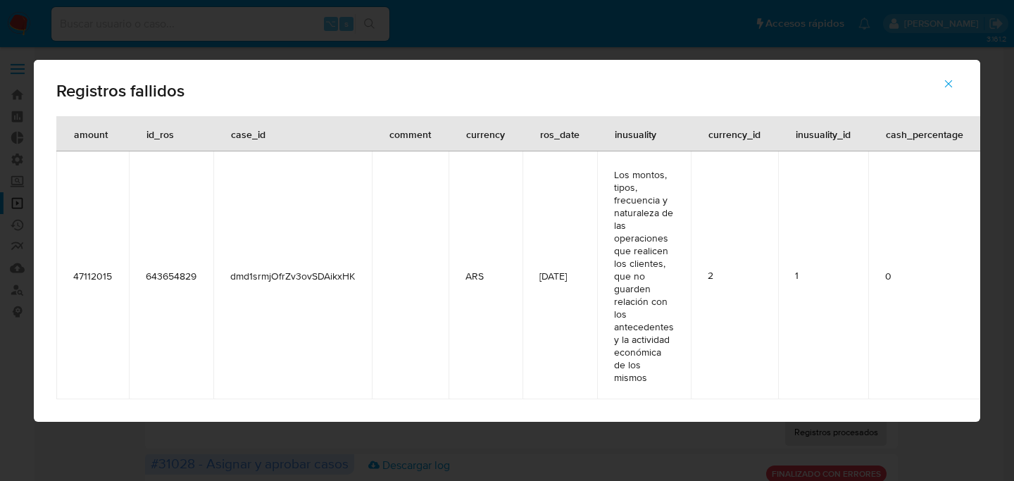
drag, startPoint x: 260, startPoint y: 332, endPoint x: 1023, endPoint y: 318, distance: 763.0
click at [866, 251] on td "1" at bounding box center [823, 275] width 90 height 248
click at [950, 85] on icon "button" at bounding box center [949, 84] width 8 height 8
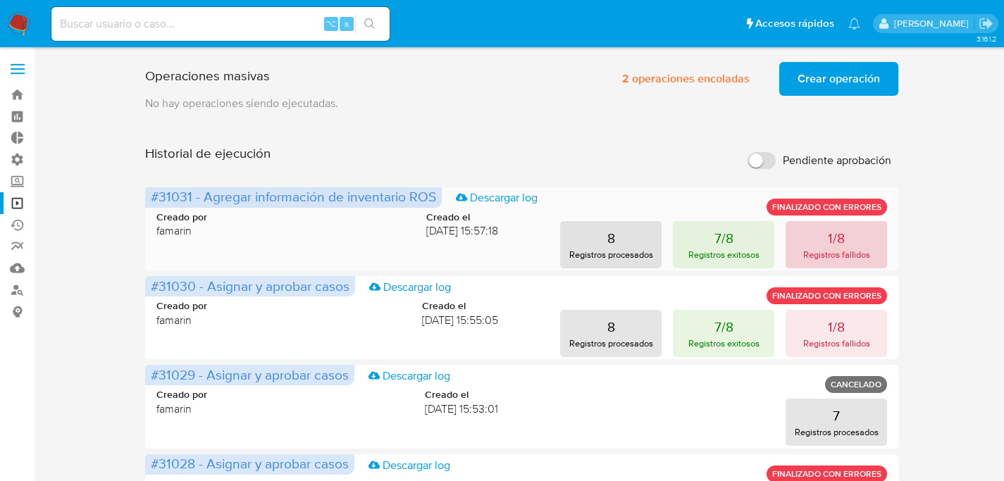
click at [804, 251] on p "Registros fallidos" at bounding box center [836, 254] width 67 height 13
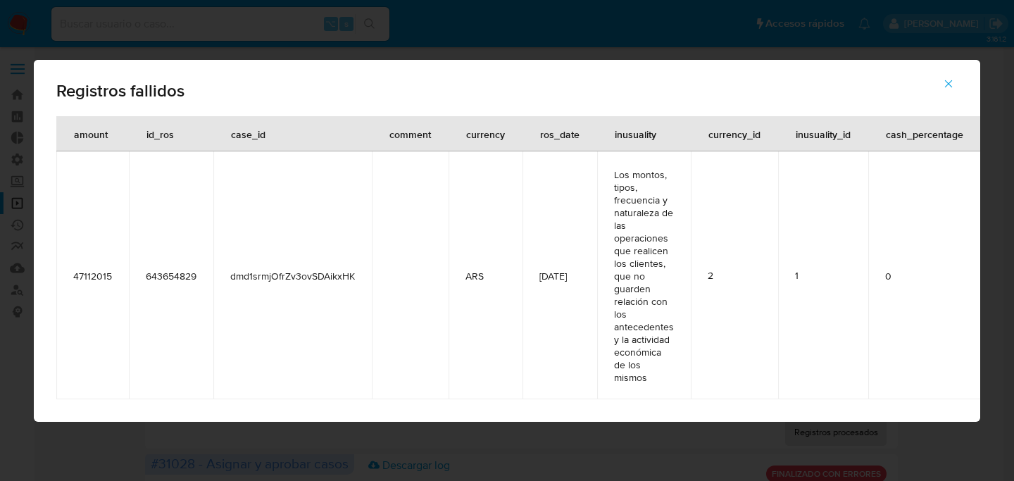
click at [840, 299] on td "1" at bounding box center [823, 275] width 90 height 248
click at [938, 92] on button "button" at bounding box center [948, 84] width 49 height 34
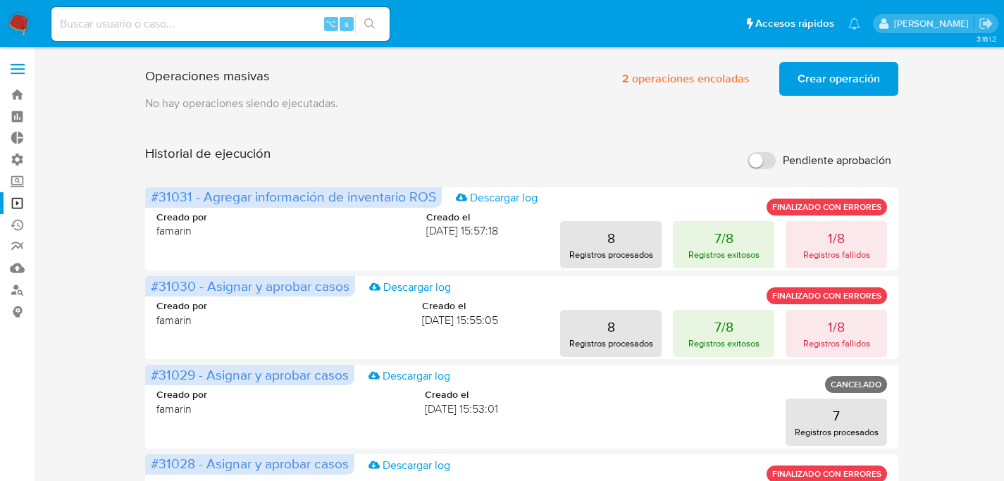
click at [821, 339] on p "Registros fallidos" at bounding box center [836, 343] width 67 height 13
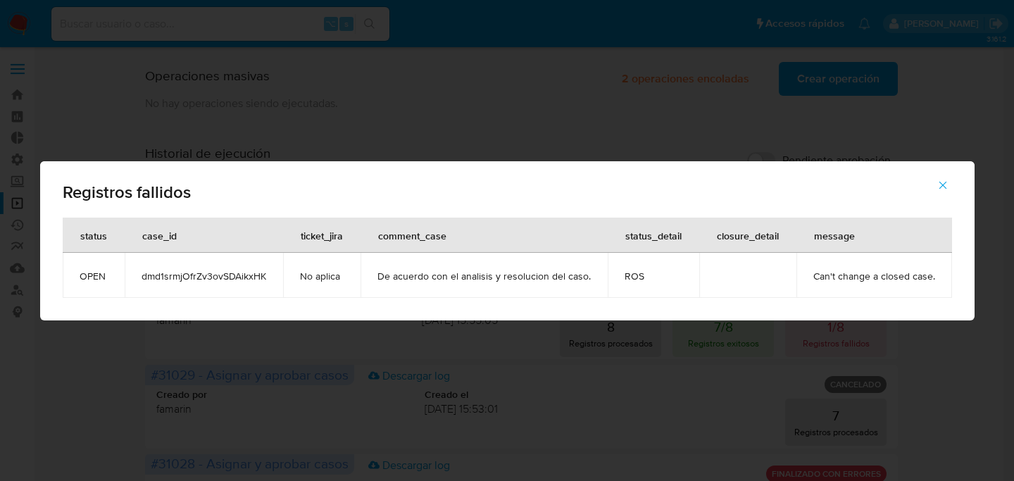
click at [240, 265] on td "dmd1srmjOfrZv3ovSDAikxHK" at bounding box center [204, 275] width 158 height 45
click at [229, 273] on span "dmd1srmjOfrZv3ovSDAikxHK" at bounding box center [204, 276] width 125 height 13
click at [939, 187] on icon "button" at bounding box center [943, 185] width 8 height 8
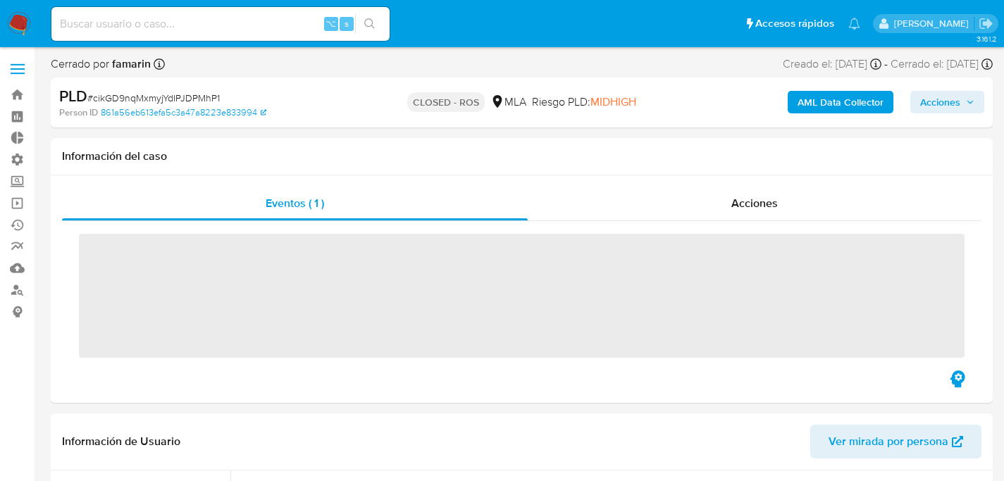
select select "10"
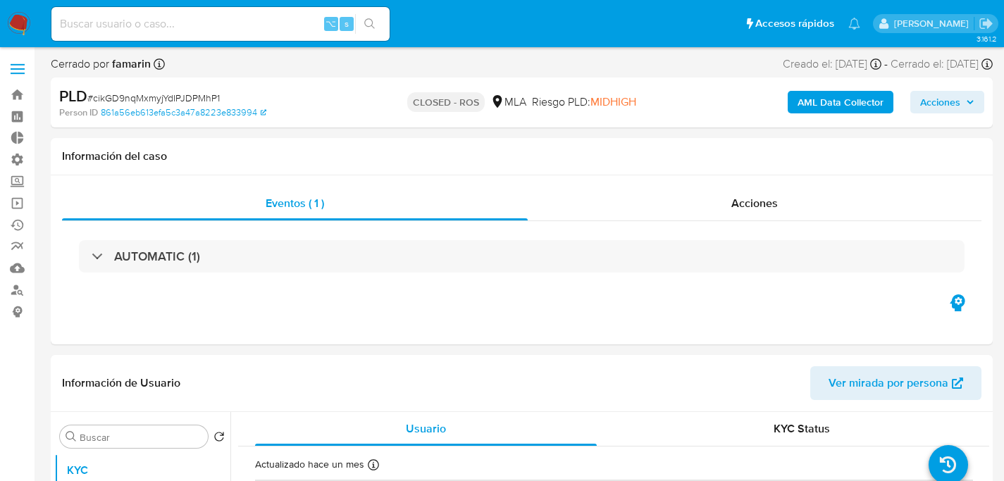
click at [315, 15] on input at bounding box center [220, 24] width 338 height 18
click at [305, 18] on input at bounding box center [220, 24] width 338 height 18
paste input "ioNkeifRBkC7dkQRByY4n5gQ"
type input "ioNkeifRBkC7dkQRByY4n5gQ"
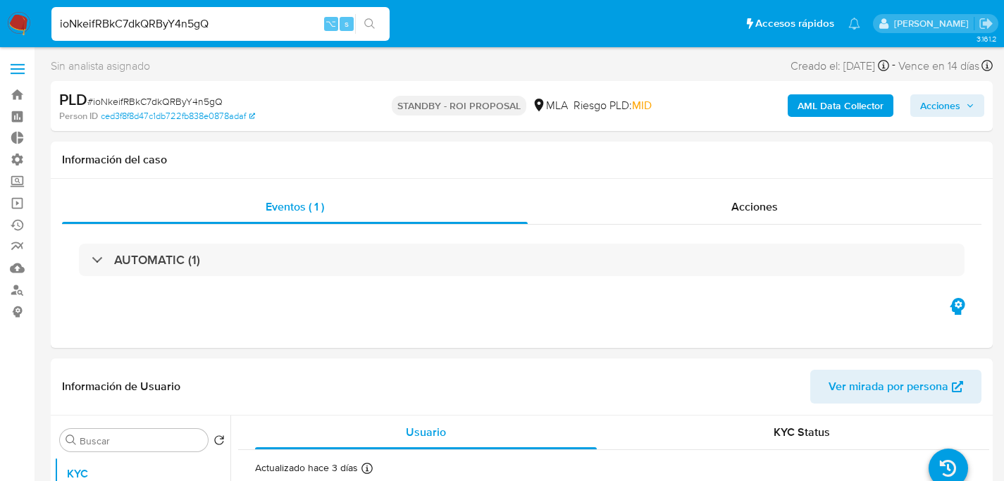
select select "10"
click at [286, 32] on input "ioNkeifRBkC7dkQRByY4n5gQ" at bounding box center [220, 24] width 338 height 18
paste input "EIyD0niCclENJ9GbTPNJiWp5"
type input "EIyD0niCclENJ9GbTPNJiWp5"
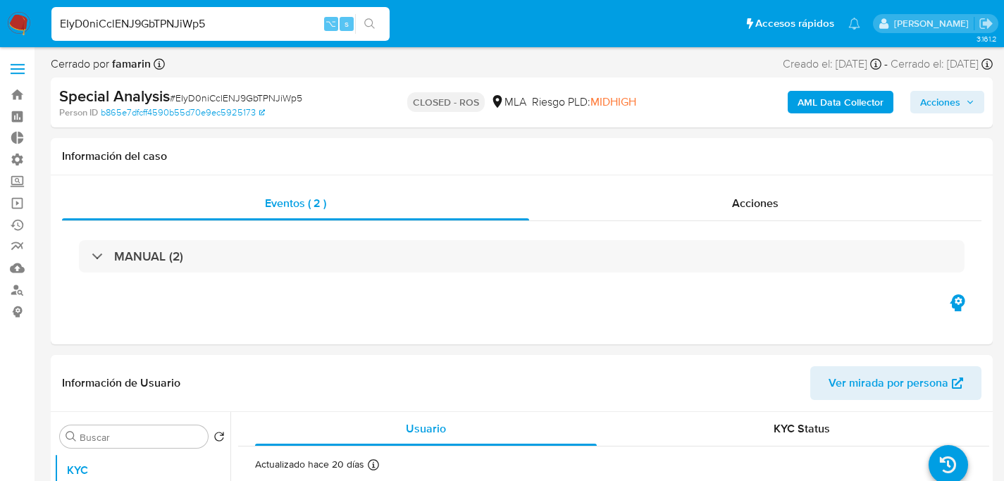
select select "10"
click at [247, 13] on div "EIyD0niCclENJ9GbTPNJiWp5 ⌥ s" at bounding box center [220, 24] width 338 height 34
click at [366, 104] on div "Special Analysis # EIyD0niCclENJ9GbTPNJiWp5 Person ID b865e7dfcff4590b55d70e9ec…" at bounding box center [522, 102] width 942 height 50
click at [245, 24] on input "EIyD0niCclENJ9GbTPNJiWp5" at bounding box center [220, 24] width 338 height 18
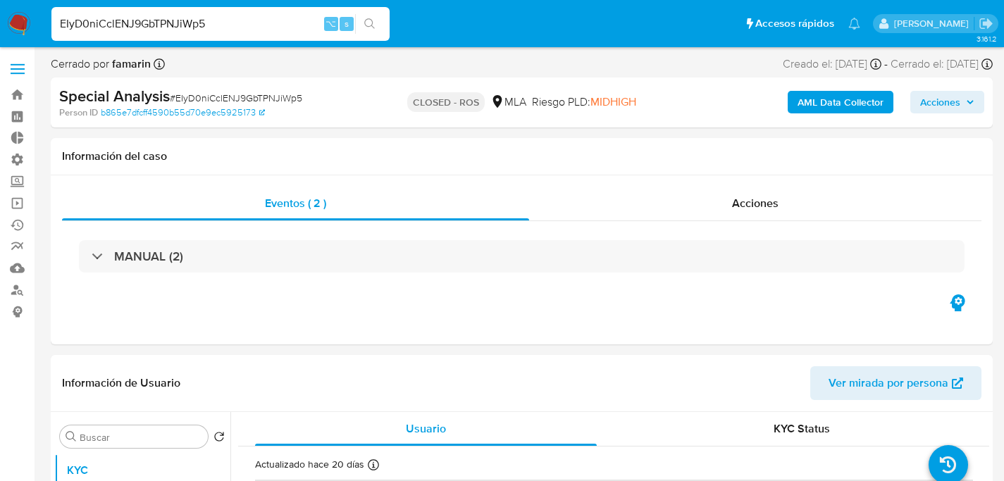
click at [245, 24] on input "EIyD0niCclENJ9GbTPNJiWp5" at bounding box center [220, 24] width 338 height 18
paste input "nlX3z12tj5DaFnSsiUF3O7De"
type input "nlX3z12tj5DaFnSsiUF3O7De"
select select "10"
click at [281, 30] on input "nlX3z12tj5DaFnSsiUF3O7De" at bounding box center [220, 24] width 338 height 18
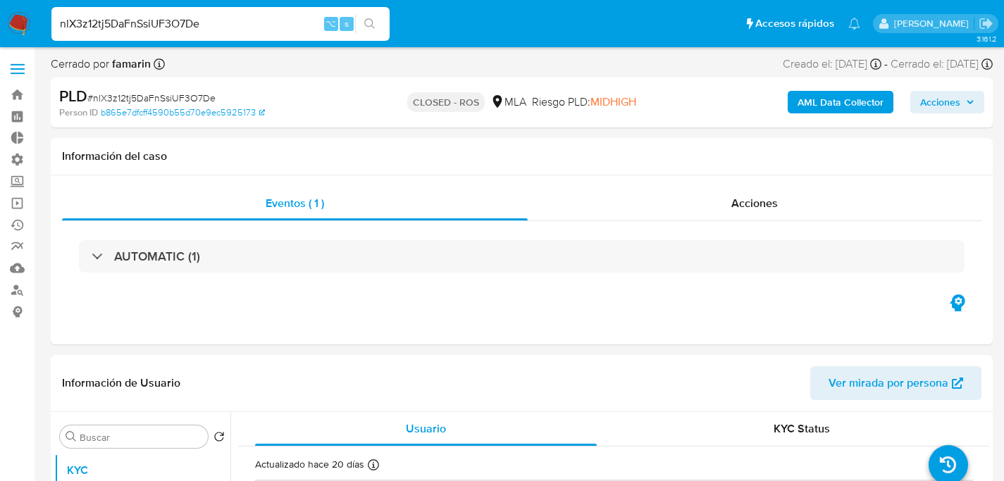
click at [281, 30] on input "nlX3z12tj5DaFnSsiUF3O7De" at bounding box center [220, 24] width 338 height 18
paste input "eFhz8IW6JtvbNWv2NQxckO6H"
type input "eFhz8IW6JtvbNWv2NQxckO6H"
select select "10"
click at [222, 31] on input "eFhz8IW6JtvbNWv2NQxckO6H" at bounding box center [220, 24] width 338 height 18
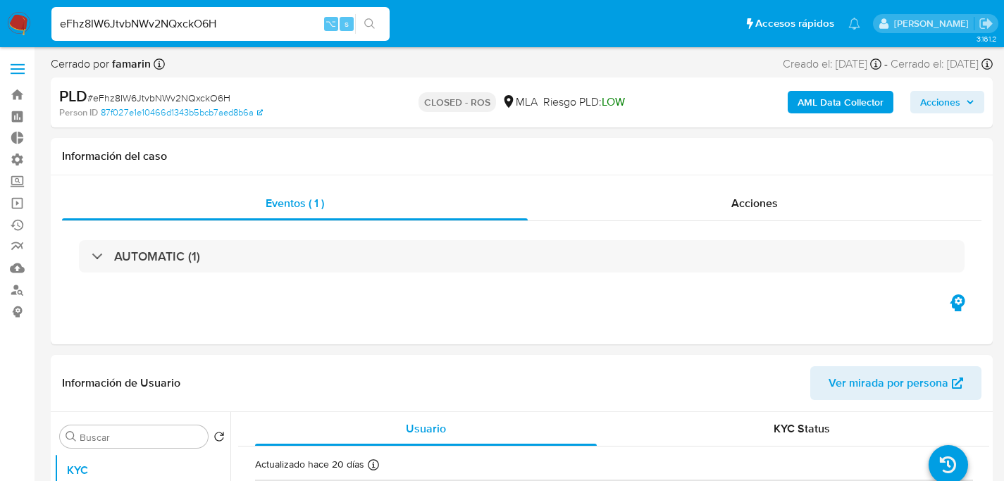
click at [222, 31] on input "eFhz8IW6JtvbNWv2NQxckO6H" at bounding box center [220, 24] width 338 height 18
paste input "Nv5nTevi7TZktFWb9n9qCONi"
type input "Nv5nTevi7TZktFWb9n9qCONi"
select select "10"
click at [282, 30] on input "4hqJ8dmOAzdzeot8rQ9CklvL" at bounding box center [220, 24] width 338 height 18
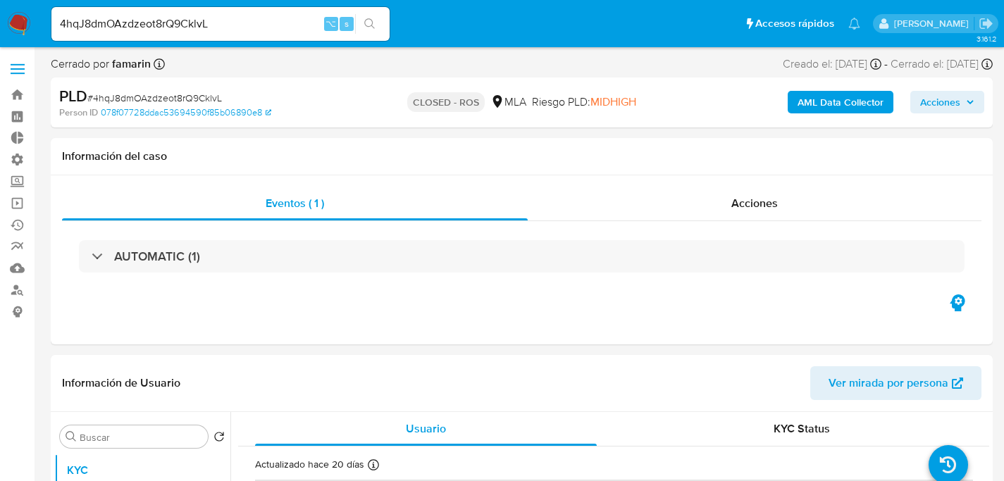
click at [282, 30] on input "4hqJ8dmOAzdzeot8rQ9CklvL" at bounding box center [220, 24] width 338 height 18
paste input "v9OU3g4VSUASQMZGdLAJrayY"
type input "v9OU3g4VSUASQMZGdLAJrayY"
click at [355, 14] on button "search-icon" at bounding box center [369, 24] width 29 height 20
select select "10"
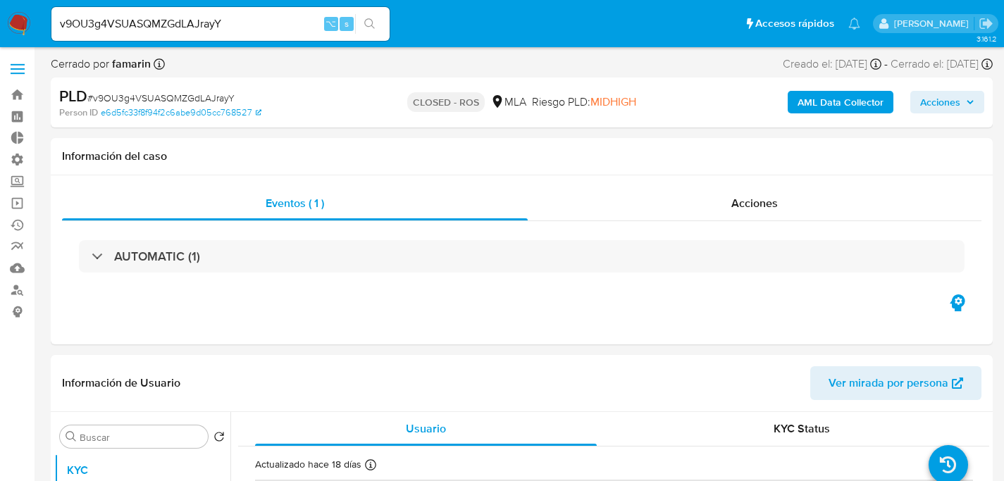
click at [286, 27] on input "v9OU3g4VSUASQMZGdLAJrayY" at bounding box center [220, 24] width 338 height 18
paste input "f9TfCWutSb73haqO5UWdTo2h"
type input "f9TfCWutSb73haqO5UWdTo2h"
click at [355, 14] on button "search-icon" at bounding box center [369, 24] width 29 height 20
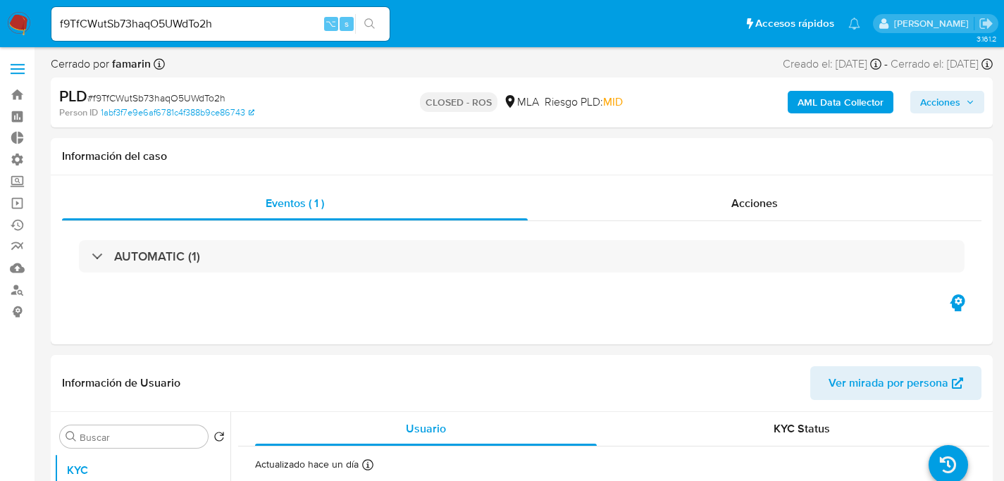
select select "10"
click at [154, 32] on input "f9TfCWutSb73haqO5UWdTo2h" at bounding box center [220, 24] width 338 height 18
paste input "IJgLjhAQ7iKT4MclRG5P3cuZ"
type input "IJgLjhAQ7iKT4MclRG5P3cuZ"
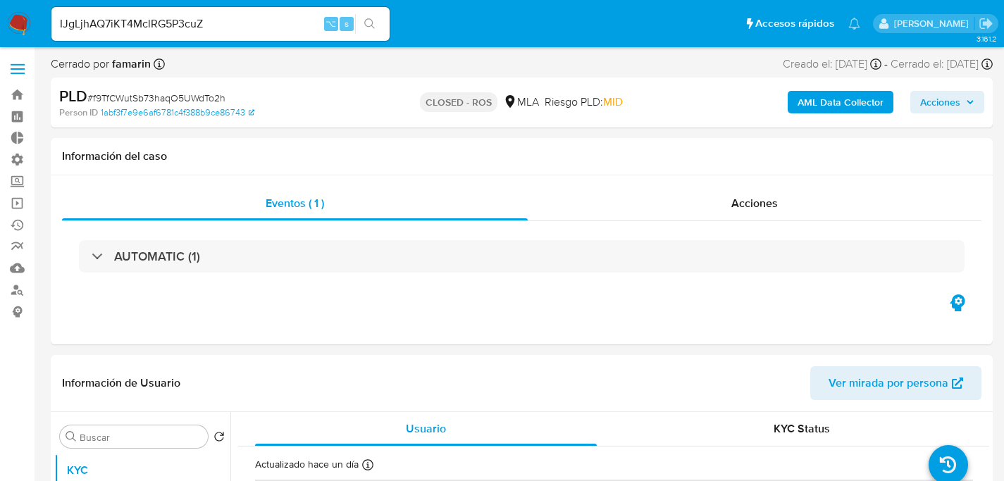
click at [355, 14] on button "search-icon" at bounding box center [369, 24] width 29 height 20
select select "10"
click at [205, 18] on input "IJgLjhAQ7iKT4MclRG5P3cuZ" at bounding box center [220, 24] width 338 height 18
paste input "mRNlSX7RrTganFqTJnne2HMl"
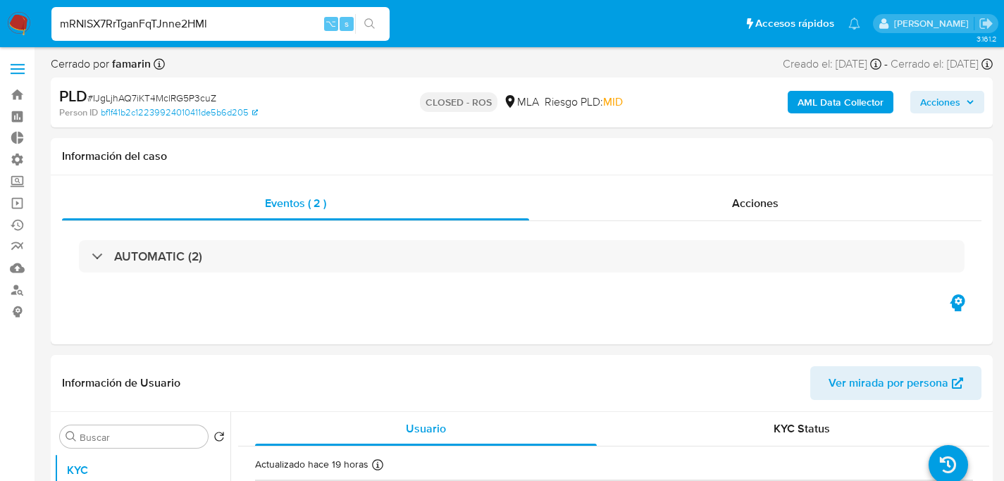
type input "mRNlSX7RrTganFqTJnne2HMl"
click at [355, 14] on button "search-icon" at bounding box center [369, 24] width 29 height 20
select select "10"
click at [163, 30] on input "mRNlSX7RrTganFqTJnne2HMl" at bounding box center [220, 24] width 338 height 18
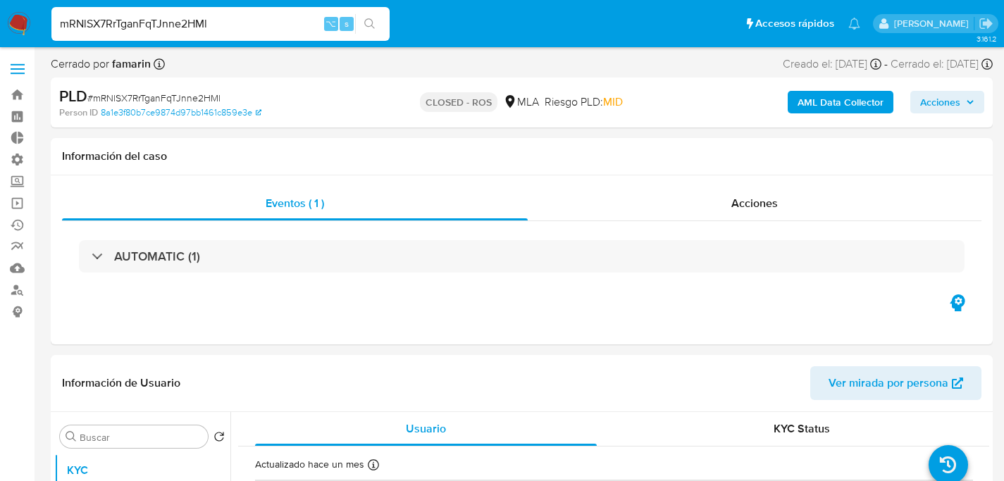
paste input "8HhpLLkUXbKwuzXjFXsyOFzE"
type input "8HhpLLkUXbKwuzXjFXsyOFzE"
click at [355, 14] on button "search-icon" at bounding box center [369, 24] width 29 height 20
select select "10"
click at [170, 18] on input "8HhpLLkUXbKwuzXjFXsyOFzE" at bounding box center [220, 24] width 338 height 18
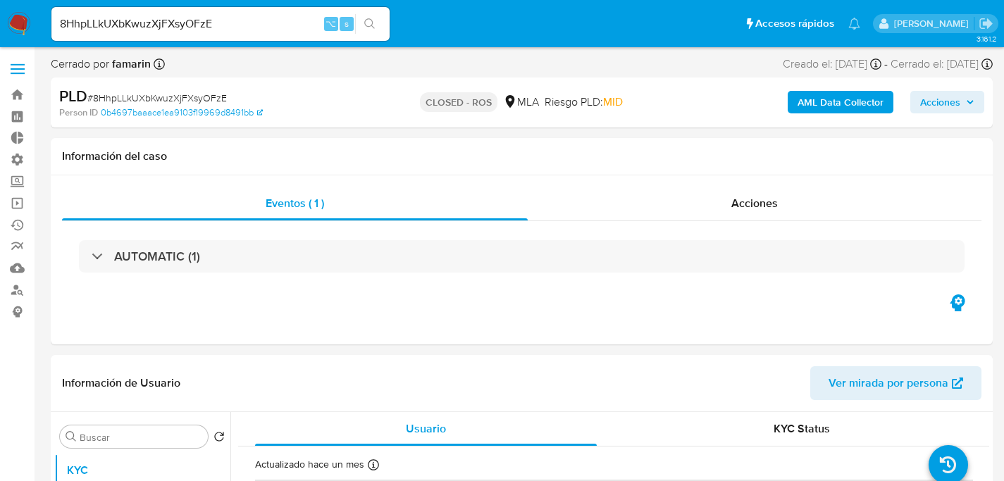
click at [170, 18] on input "8HhpLLkUXbKwuzXjFXsyOFzE" at bounding box center [220, 24] width 338 height 18
paste input "B1wchOASxph1P3z02dEG7MMp"
type input "B1wchOASxph1P3z02dEG7MMp"
click at [355, 14] on button "search-icon" at bounding box center [369, 24] width 29 height 20
select select "10"
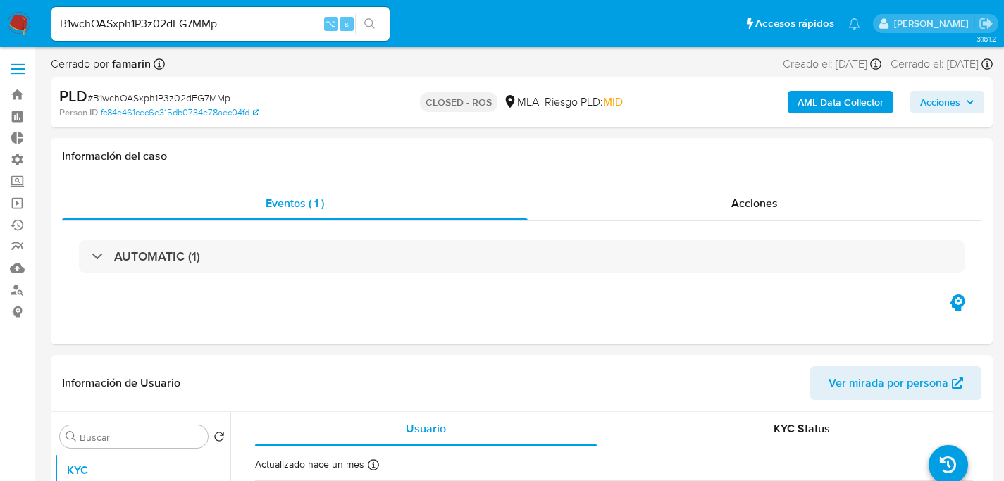
click at [269, 16] on input "B1wchOASxph1P3z02dEG7MMp" at bounding box center [220, 24] width 338 height 18
paste input "ZQVMgpERjXXWUEqxkFSLUw6C"
type input "ZQVMgpERjXXWUEqxkFSLUw6C"
click at [355, 14] on button "search-icon" at bounding box center [369, 24] width 29 height 20
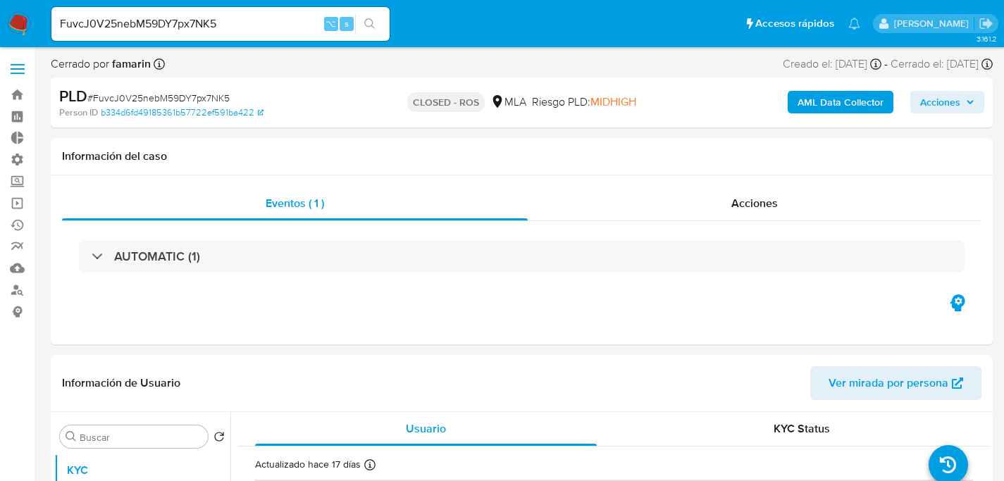
select select "10"
click at [273, 29] on input "FuvcJ0V25nebM59DY7px7NK5" at bounding box center [220, 24] width 338 height 18
paste input "ZpiMyhVw5qiqpsPNLWUYobnz"
type input "ZpiMyhVw5qiqpsPNLWUYobnz"
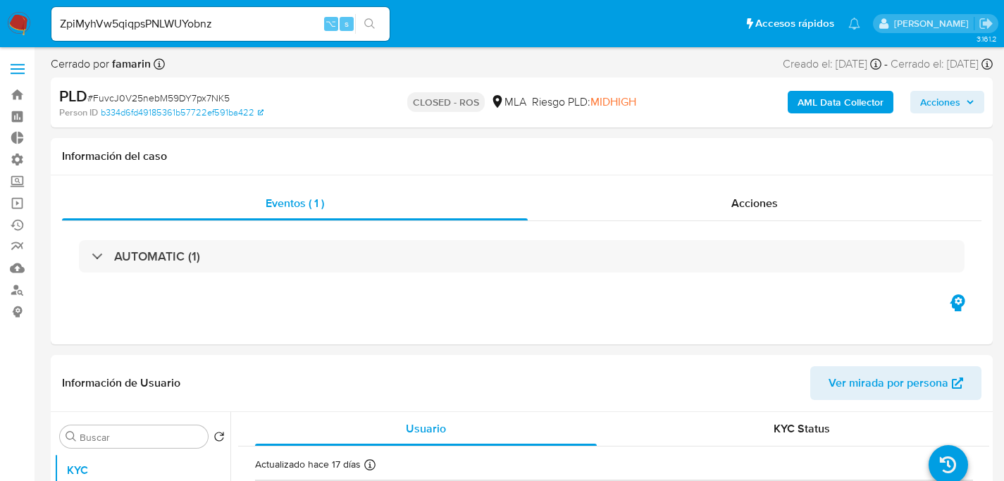
click at [355, 14] on button "search-icon" at bounding box center [369, 24] width 29 height 20
select select "10"
click at [275, 18] on input "ZpiMyhVw5qiqpsPNLWUYobnz" at bounding box center [220, 24] width 338 height 18
paste input "jVorw39Fm041uyld02FDVoQQ"
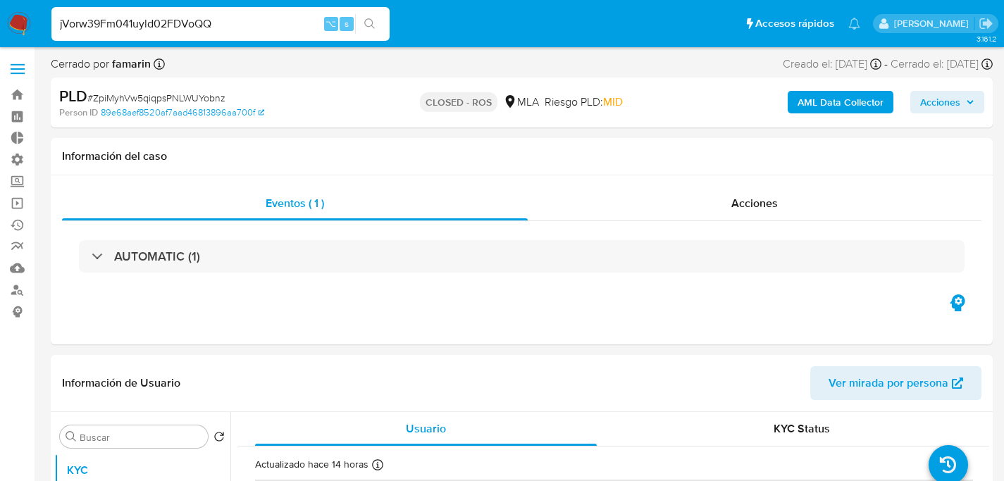
type input "jVorw39Fm041uyld02FDVoQQ"
click at [355, 14] on button "search-icon" at bounding box center [369, 24] width 29 height 20
select select "10"
click at [222, 27] on input "jVorw39Fm041uyld02FDVoQQ" at bounding box center [220, 24] width 338 height 18
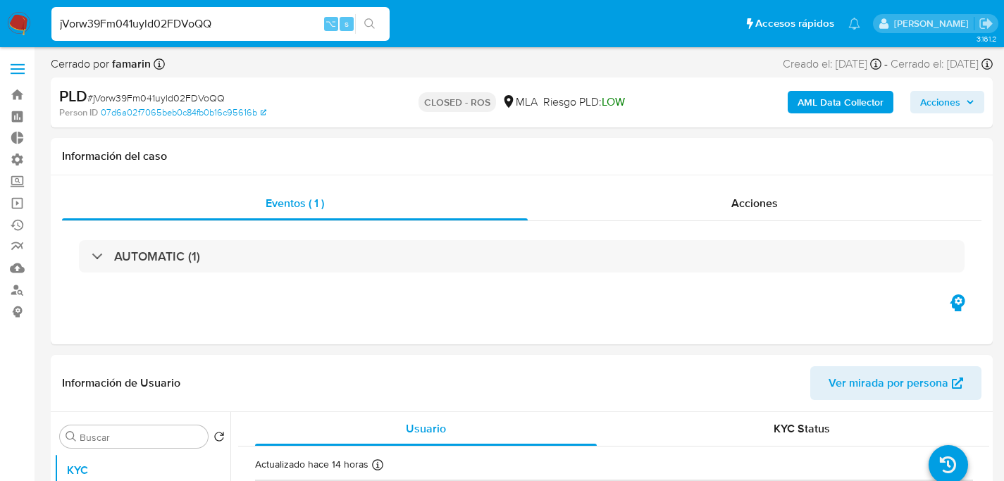
paste input "P6T1Tb0DvtlLoB2BIBFrKc60"
type input "P6T1Tb0DvtlLoB2BIBFrKc60"
click at [355, 14] on button "search-icon" at bounding box center [369, 24] width 29 height 20
select select "10"
click at [282, 35] on div "P6T1Tb0DvtlLoB2BIBFrKc60 ⌥ s" at bounding box center [220, 24] width 338 height 34
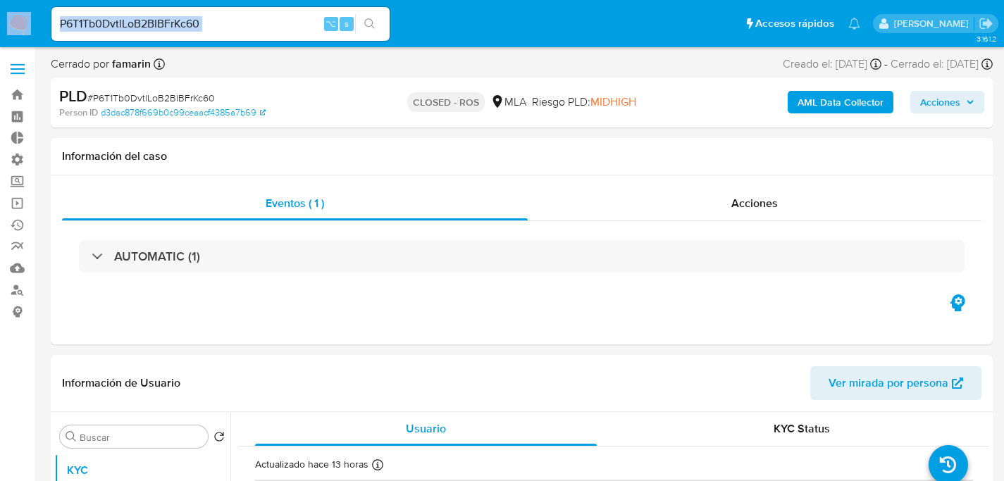
click at [282, 35] on div "P6T1Tb0DvtlLoB2BIBFrKc60 ⌥ s" at bounding box center [220, 24] width 338 height 34
click at [285, 20] on input "P6T1Tb0DvtlLoB2BIBFrKc60" at bounding box center [220, 24] width 338 height 18
paste input "Gxjj7yQUqAGxppq4Mc78fNi9"
type input "Gxjj7yQUqAGxppq4Mc78fNi9"
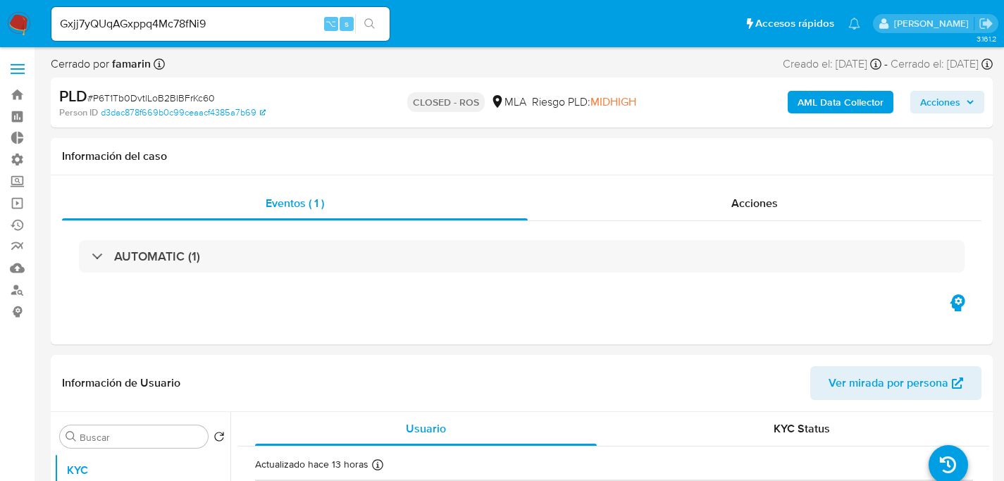
click at [355, 14] on button "search-icon" at bounding box center [369, 24] width 29 height 20
select select "10"
click at [310, 25] on input "Gxjj7yQUqAGxppq4Mc78fNi9" at bounding box center [220, 24] width 338 height 18
paste input "1xOOW0Z1BfAGpCml96bnNPHv"
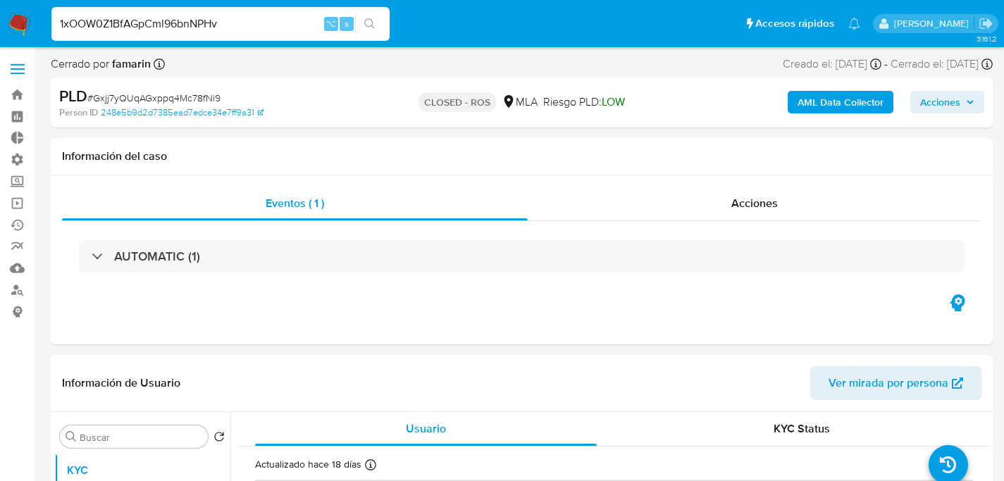
type input "1xOOW0Z1BfAGpCml96bnNPHv"
click at [355, 14] on button "search-icon" at bounding box center [369, 24] width 29 height 20
select select "10"
click at [297, 33] on div "1xOOW0Z1BfAGpCml96bnNPHv ⌥ s" at bounding box center [220, 24] width 338 height 34
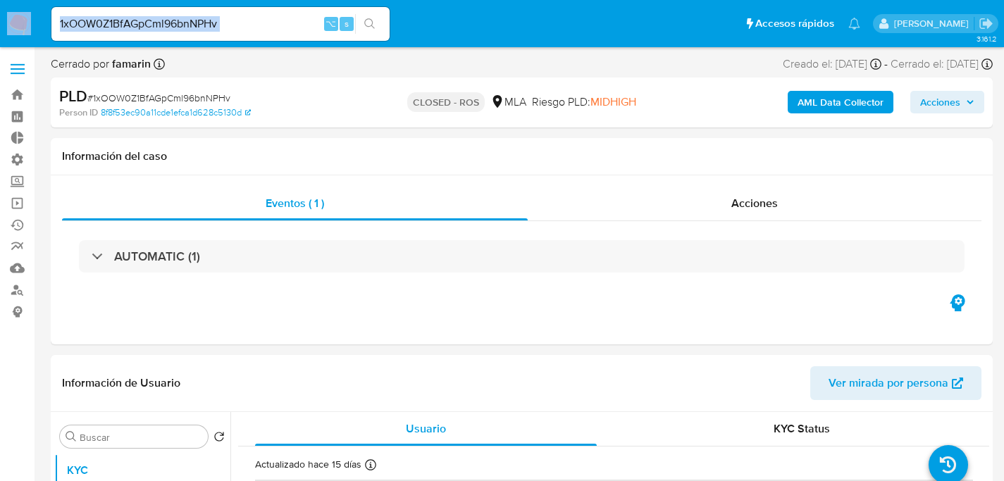
click at [297, 33] on div "1xOOW0Z1BfAGpCml96bnNPHv ⌥ s" at bounding box center [220, 24] width 338 height 34
click at [291, 32] on input "1xOOW0Z1BfAGpCml96bnNPHv" at bounding box center [220, 24] width 338 height 18
paste input "TNJ3Uk7wmND5jcntkqzHdBXB"
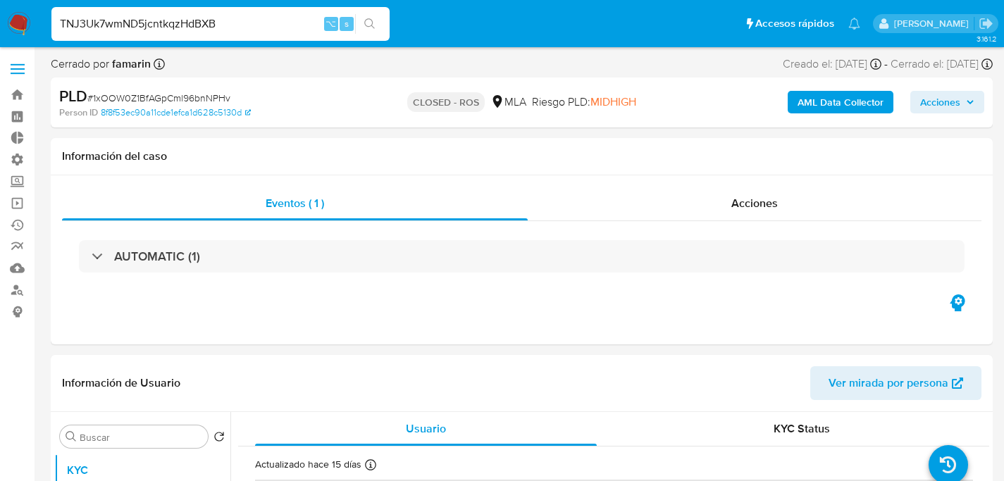
type input "TNJ3Uk7wmND5jcntkqzHdBXB"
click at [355, 14] on button "search-icon" at bounding box center [369, 24] width 29 height 20
select select "10"
click at [261, 16] on input "TNJ3Uk7wmND5jcntkqzHdBXB" at bounding box center [220, 24] width 338 height 18
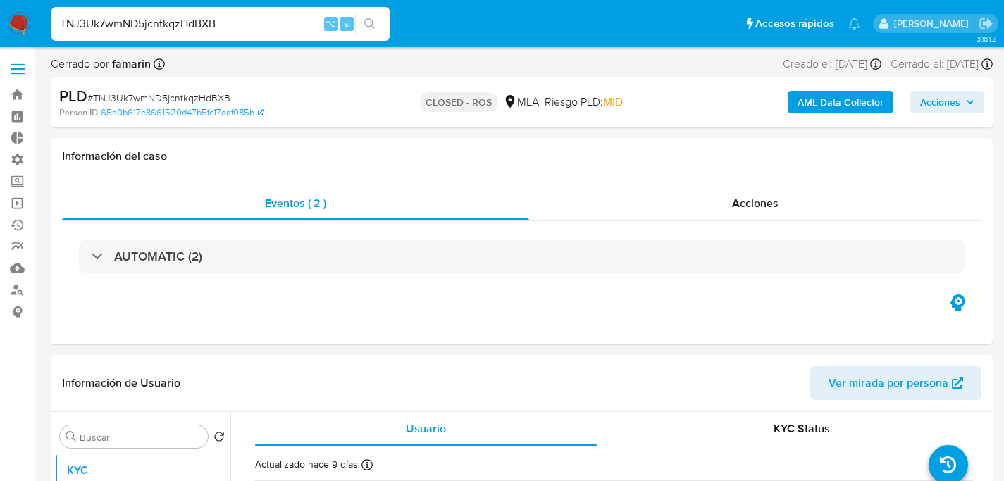
paste input "zYMaC7TconlaNoE8tIP425io"
type input "zYMaC7TconlaNoE8tIP425io"
click at [355, 14] on button "search-icon" at bounding box center [369, 24] width 29 height 20
select select "10"
click at [197, 26] on input "zYMaC7TconlaNoE8tIP425io" at bounding box center [220, 24] width 338 height 18
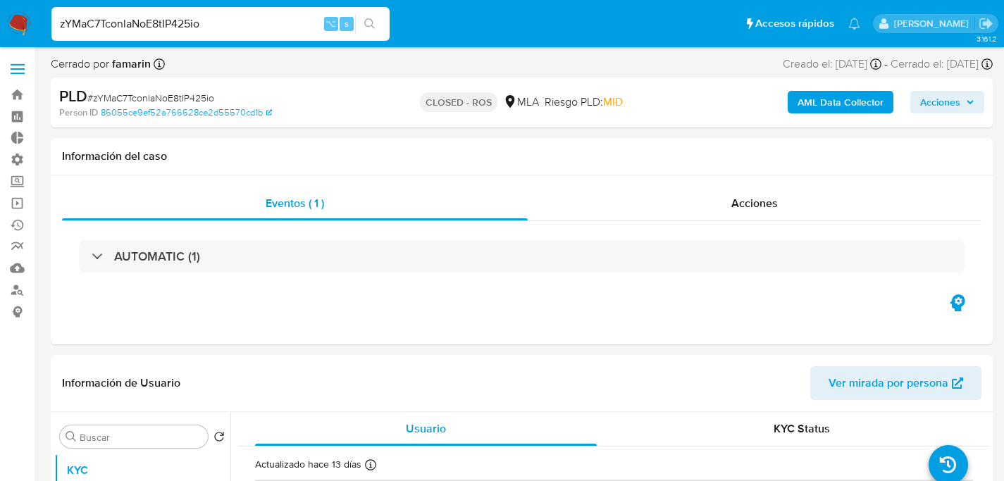
click at [197, 26] on input "zYMaC7TconlaNoE8tIP425io" at bounding box center [220, 24] width 338 height 18
paste input "FMNf1u5FpeYuGOn5G0WnPKnP"
type input "FMNf1u5FpeYuGOn5G0WnPKnP"
click at [355, 14] on button "search-icon" at bounding box center [369, 24] width 29 height 20
select select "10"
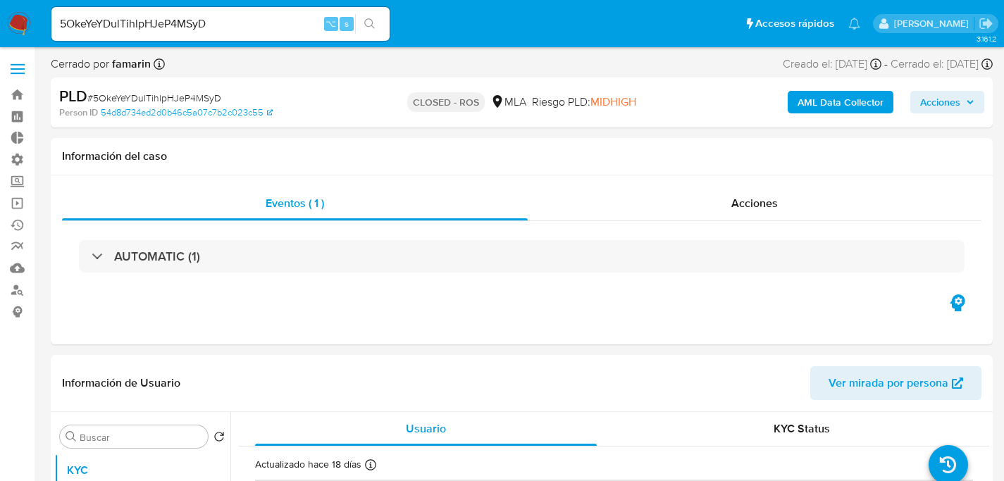
select select "10"
